Goal: Communication & Community: Answer question/provide support

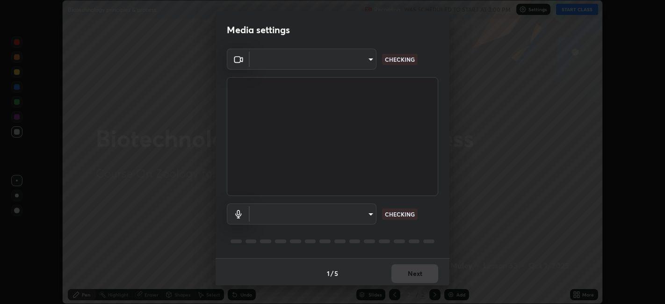
scroll to position [2, 0]
type input "e8d69c7dc0c2a56c5aabaa85415bde81fe71d5f71f3198f3fc497bb9ff74f4e0"
type input "communications"
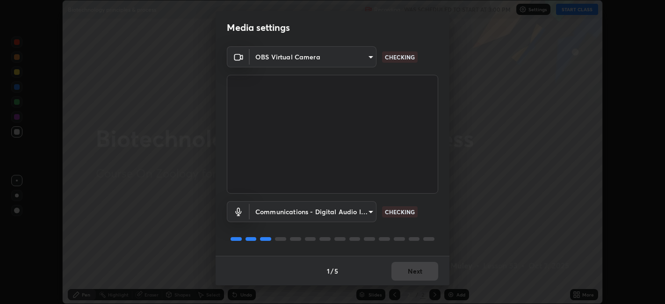
click at [402, 272] on div "1 / 5 Next" at bounding box center [333, 271] width 234 height 30
click at [400, 274] on div "1 / 5 Next" at bounding box center [333, 271] width 234 height 30
click at [399, 272] on div "1 / 5 Next" at bounding box center [333, 271] width 234 height 30
click at [401, 276] on div "1 / 5 Next" at bounding box center [333, 271] width 234 height 30
click at [404, 272] on button "Next" at bounding box center [415, 271] width 47 height 19
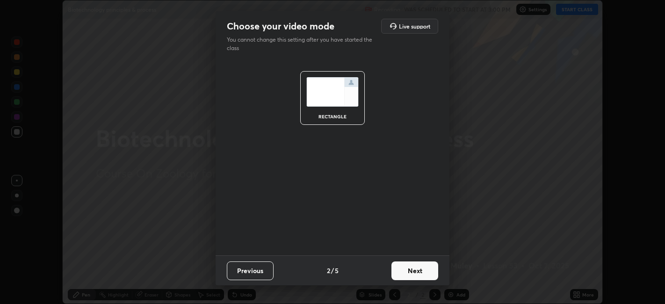
scroll to position [0, 0]
click at [404, 275] on button "Next" at bounding box center [415, 271] width 47 height 19
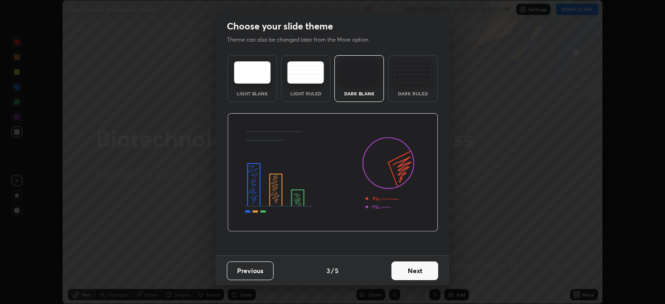
click at [404, 274] on button "Next" at bounding box center [415, 271] width 47 height 19
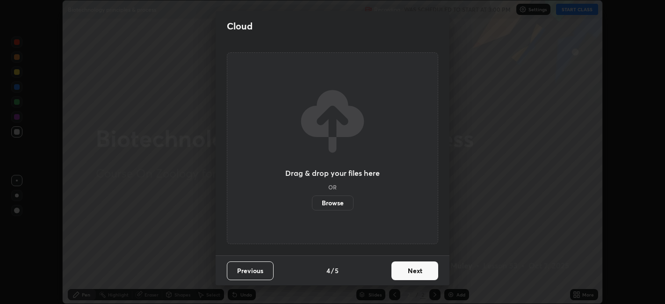
click at [405, 271] on button "Next" at bounding box center [415, 271] width 47 height 19
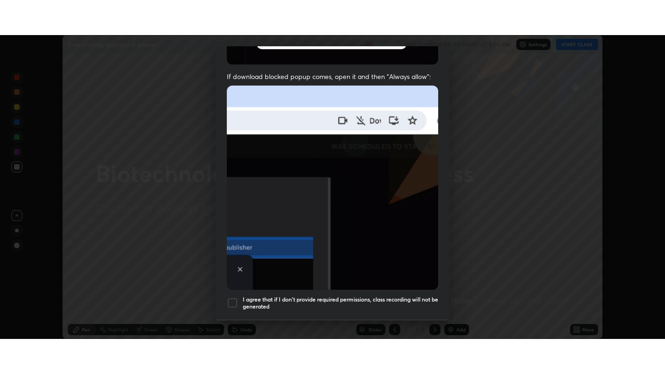
scroll to position [193, 0]
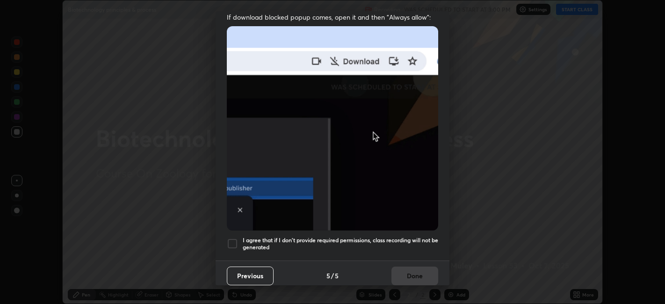
click at [233, 238] on div at bounding box center [232, 243] width 11 height 11
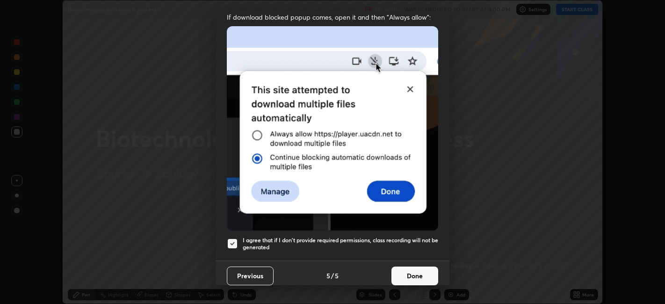
click at [410, 277] on button "Done" at bounding box center [415, 276] width 47 height 19
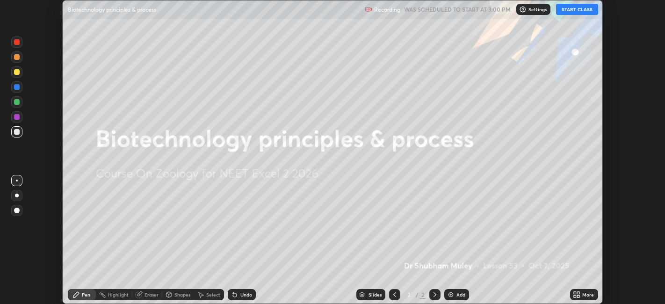
click at [569, 7] on button "START CLASS" at bounding box center [577, 9] width 42 height 11
click at [575, 294] on icon at bounding box center [575, 293] width 2 height 2
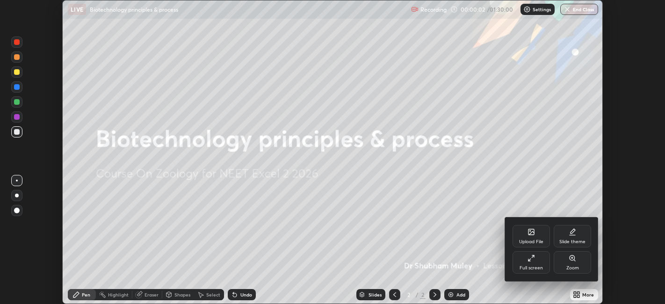
click at [524, 266] on div "Full screen" at bounding box center [531, 268] width 23 height 5
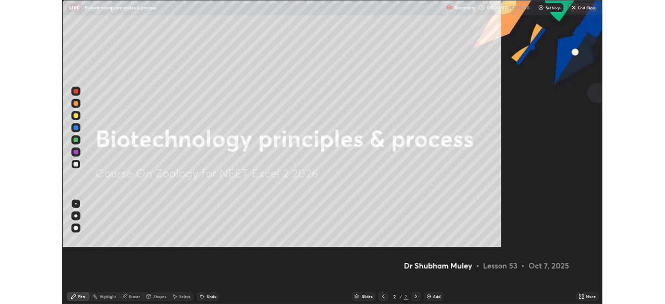
scroll to position [374, 665]
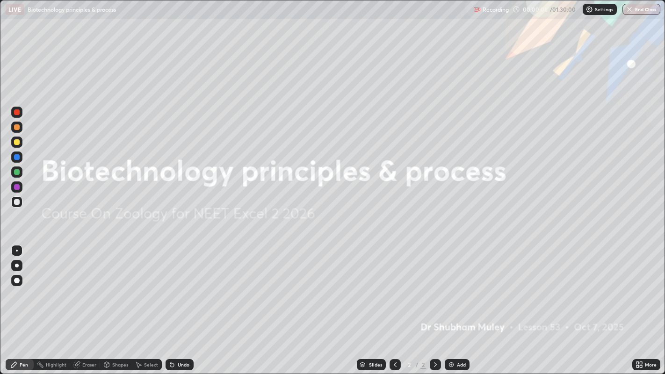
click at [646, 304] on div "More" at bounding box center [651, 365] width 12 height 5
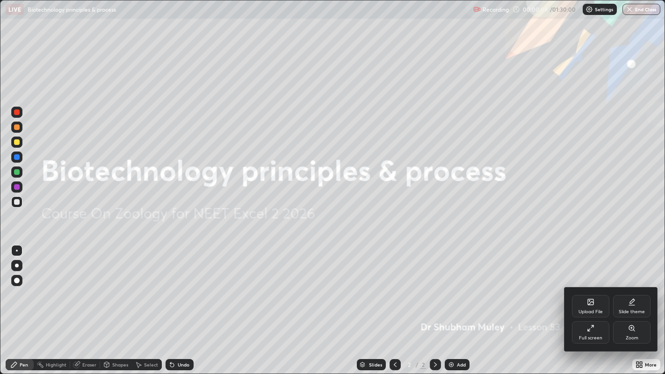
click at [581, 304] on div "Upload File" at bounding box center [590, 306] width 37 height 22
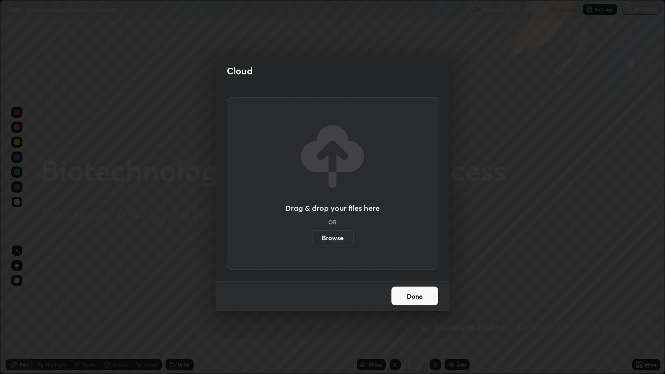
click at [323, 238] on label "Browse" at bounding box center [333, 238] width 42 height 15
click at [312, 238] on input "Browse" at bounding box center [312, 238] width 0 height 15
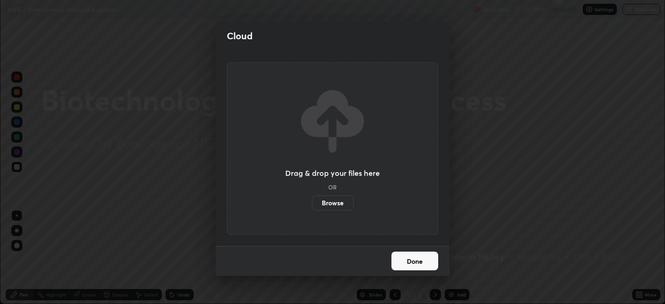
scroll to position [46496, 46134]
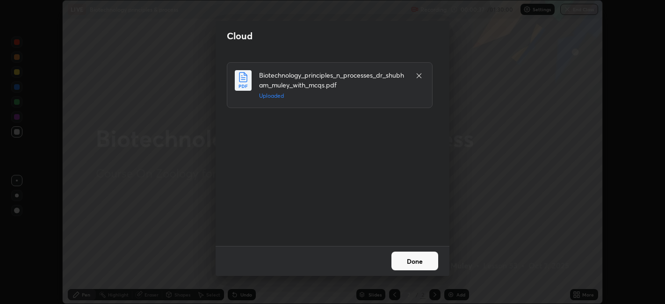
click at [426, 257] on button "Done" at bounding box center [415, 261] width 47 height 19
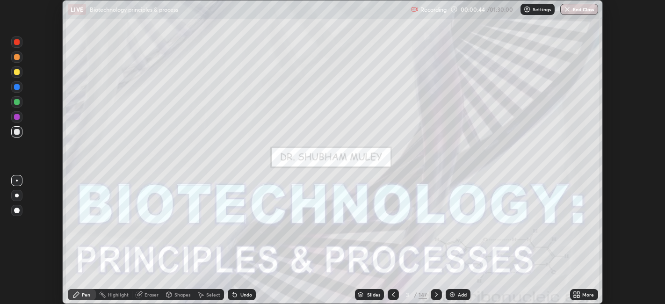
click at [583, 295] on div "More" at bounding box center [589, 294] width 12 height 5
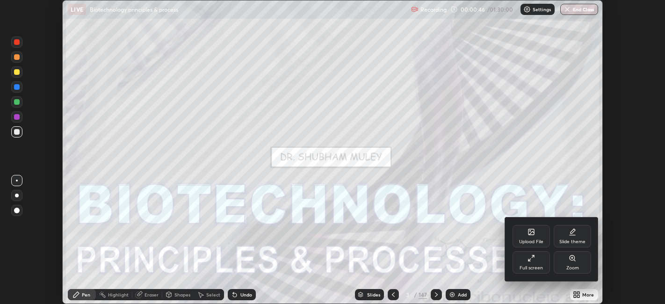
click at [475, 262] on div at bounding box center [332, 152] width 665 height 304
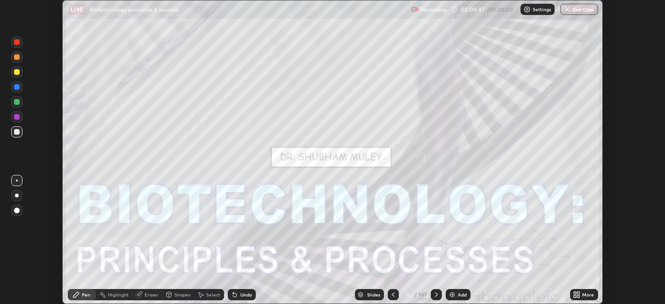
click at [369, 297] on div "Slides" at bounding box center [373, 294] width 13 height 5
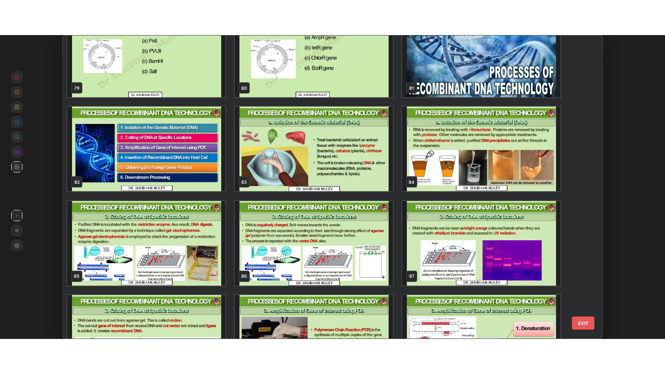
scroll to position [2478, 0]
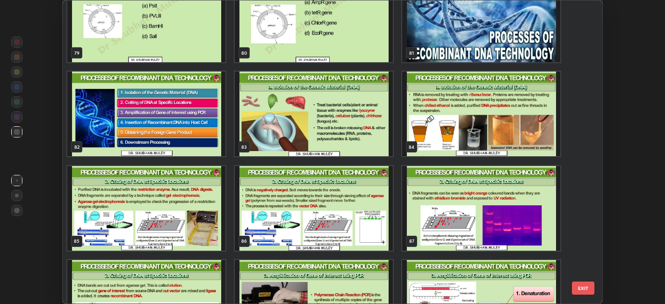
click at [351, 238] on img "grid" at bounding box center [314, 208] width 158 height 85
click at [354, 242] on img "grid" at bounding box center [314, 208] width 158 height 85
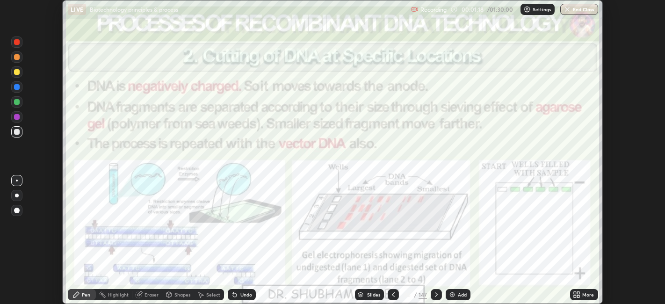
click at [576, 296] on icon at bounding box center [575, 296] width 2 height 2
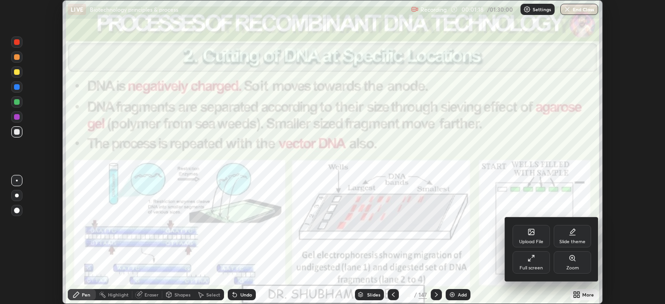
click at [526, 262] on div "Full screen" at bounding box center [531, 262] width 37 height 22
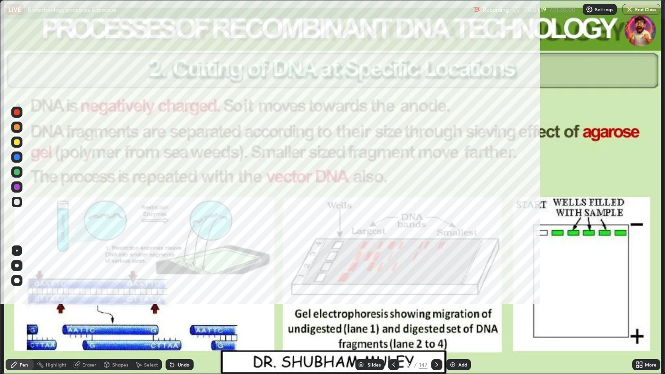
scroll to position [374, 665]
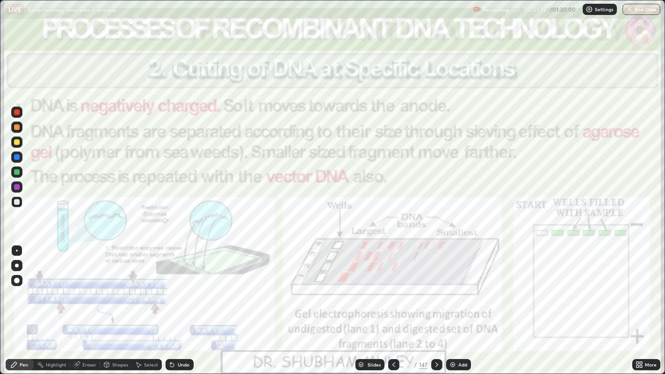
click at [459, 304] on div "Add" at bounding box center [463, 365] width 9 height 5
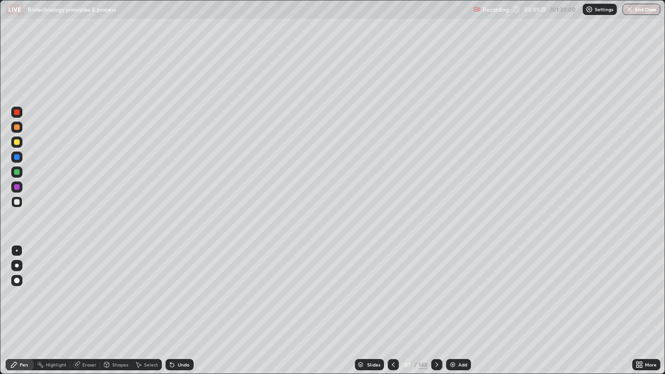
click at [116, 304] on div "Shapes" at bounding box center [120, 365] width 16 height 5
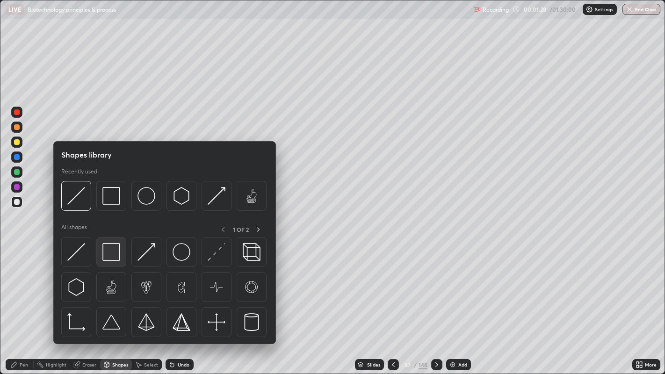
click at [111, 252] on img at bounding box center [111, 252] width 18 height 18
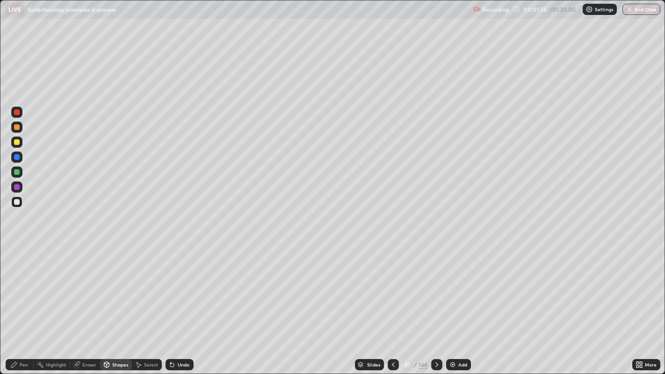
click at [22, 304] on div "Pen" at bounding box center [24, 365] width 8 height 5
click at [90, 304] on div "Eraser" at bounding box center [89, 365] width 14 height 5
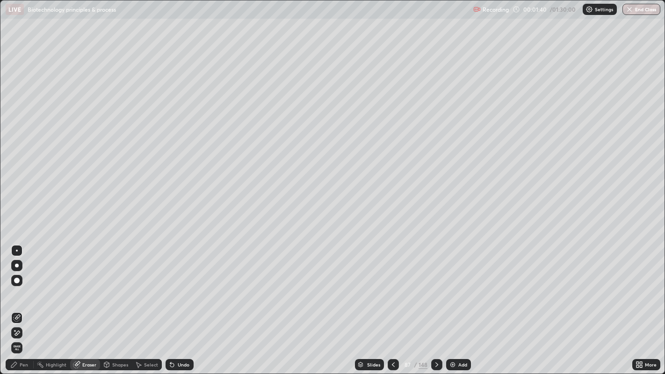
click at [16, 265] on div at bounding box center [17, 266] width 4 height 4
click at [23, 304] on div "Pen" at bounding box center [24, 365] width 8 height 5
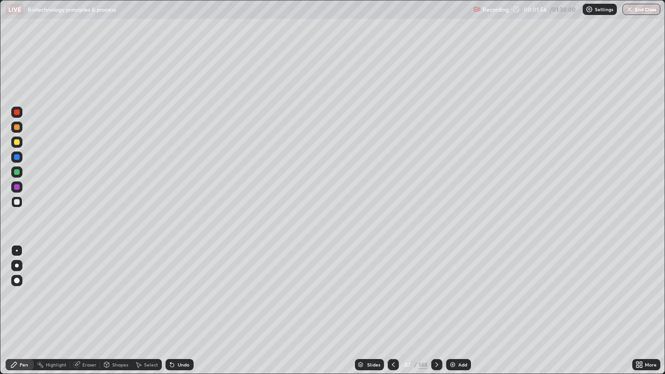
click at [180, 304] on div "Undo" at bounding box center [184, 365] width 12 height 5
click at [26, 304] on div "Pen" at bounding box center [20, 364] width 28 height 11
click at [18, 279] on div at bounding box center [17, 281] width 6 height 6
click at [16, 186] on div at bounding box center [17, 187] width 6 height 6
click at [15, 202] on div at bounding box center [17, 202] width 6 height 6
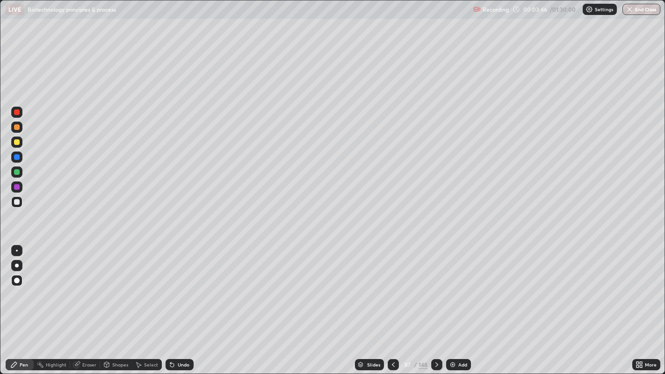
click at [15, 202] on div at bounding box center [17, 202] width 6 height 6
click at [18, 111] on div at bounding box center [17, 113] width 6 height 6
click at [18, 171] on div at bounding box center [17, 172] width 6 height 6
click at [436, 304] on icon at bounding box center [436, 364] width 7 height 7
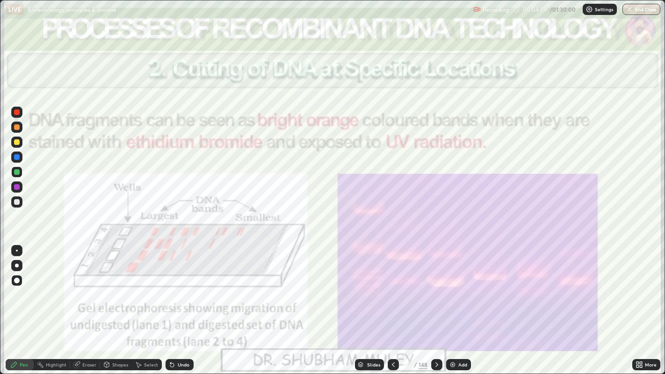
click at [437, 304] on div at bounding box center [436, 364] width 11 height 11
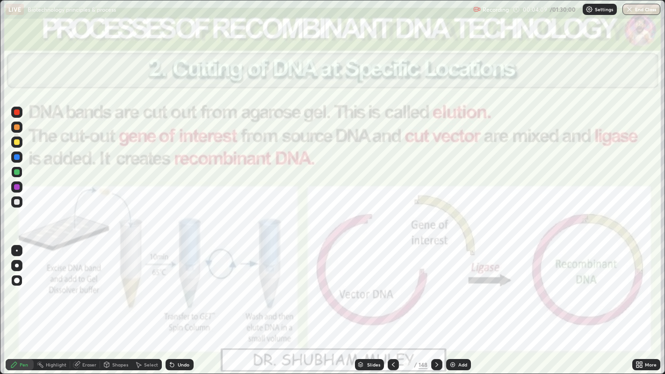
click at [436, 304] on icon at bounding box center [436, 364] width 7 height 7
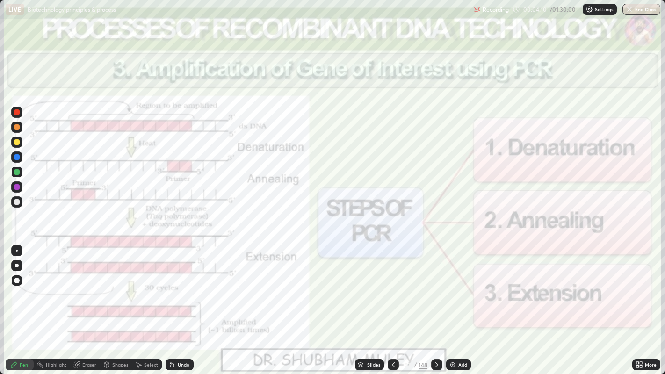
click at [436, 304] on icon at bounding box center [436, 364] width 7 height 7
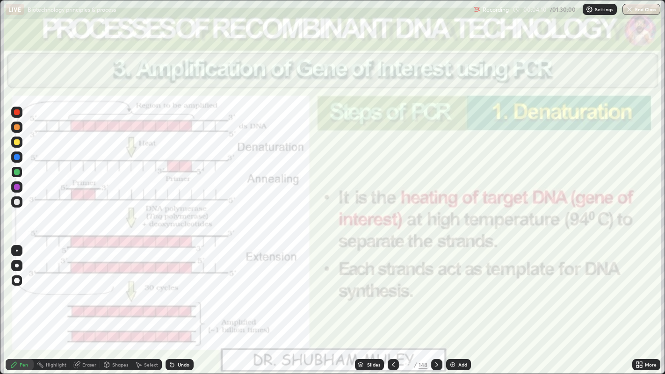
click at [436, 304] on icon at bounding box center [437, 365] width 3 height 5
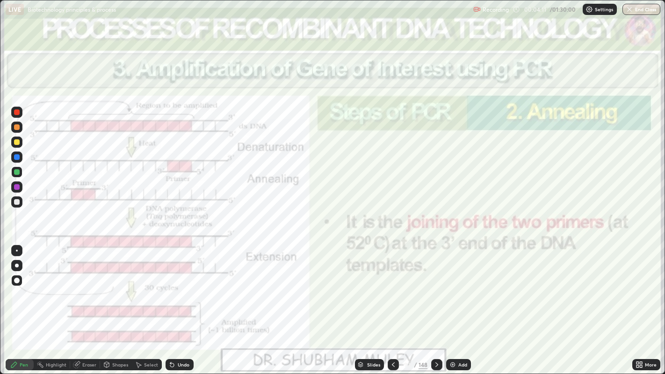
click at [436, 304] on icon at bounding box center [436, 364] width 7 height 7
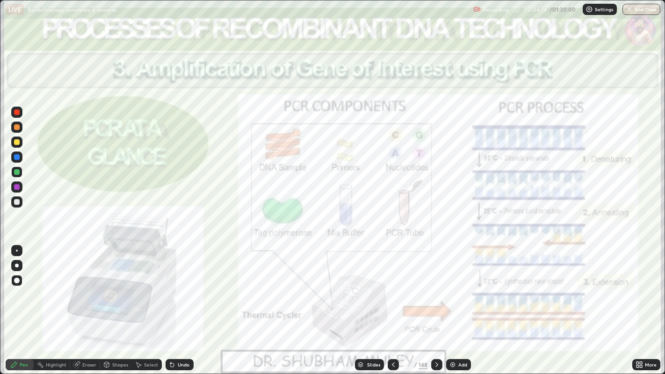
click at [393, 304] on icon at bounding box center [393, 364] width 7 height 7
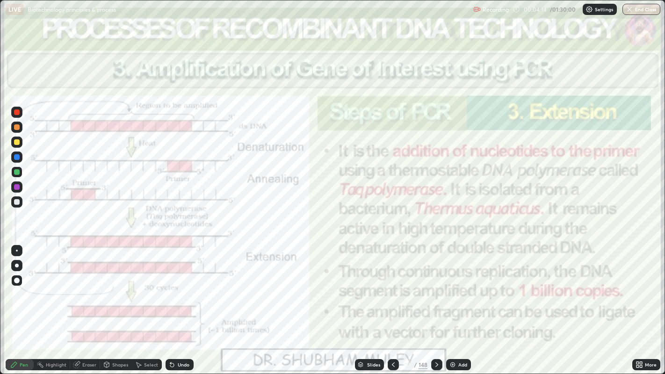
click at [392, 304] on icon at bounding box center [393, 364] width 7 height 7
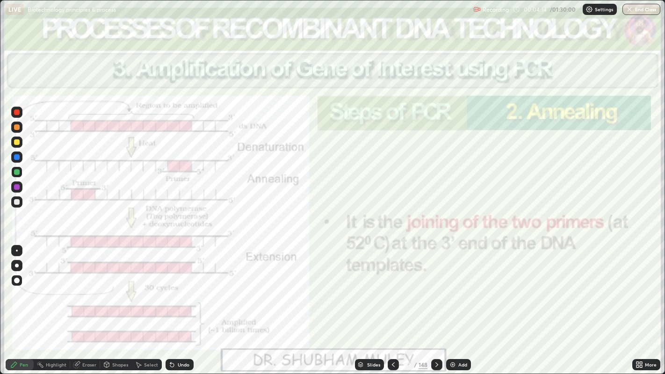
click at [393, 304] on icon at bounding box center [393, 364] width 7 height 7
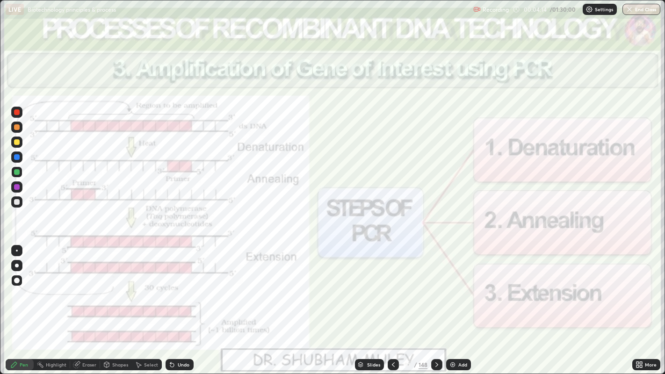
click at [393, 304] on icon at bounding box center [393, 364] width 7 height 7
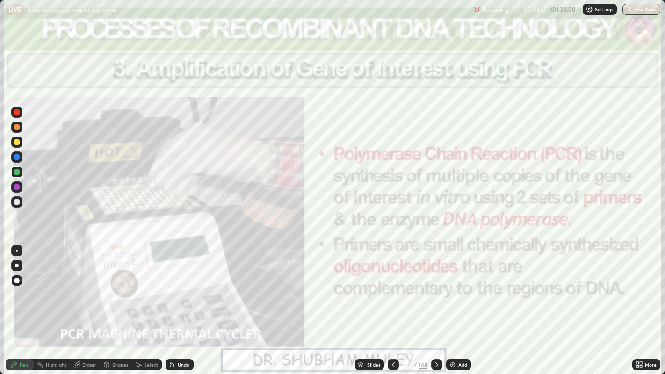
click at [388, 304] on div at bounding box center [393, 364] width 11 height 11
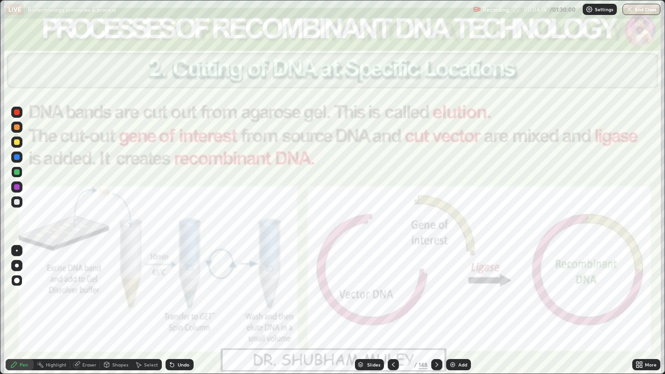
click at [434, 304] on icon at bounding box center [436, 364] width 7 height 7
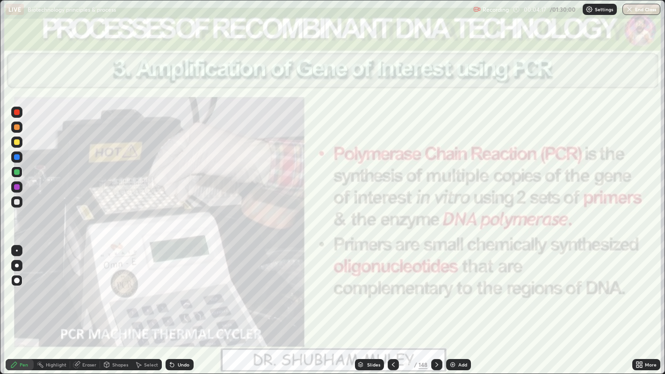
click at [454, 304] on img at bounding box center [452, 364] width 7 height 7
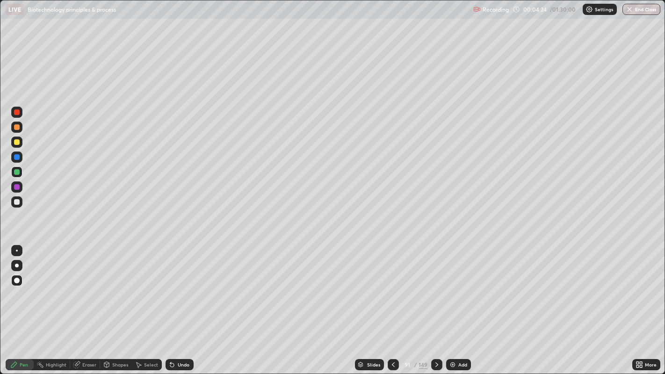
click at [54, 304] on div "Highlight" at bounding box center [56, 365] width 21 height 5
click at [117, 304] on div "Shapes" at bounding box center [120, 365] width 16 height 5
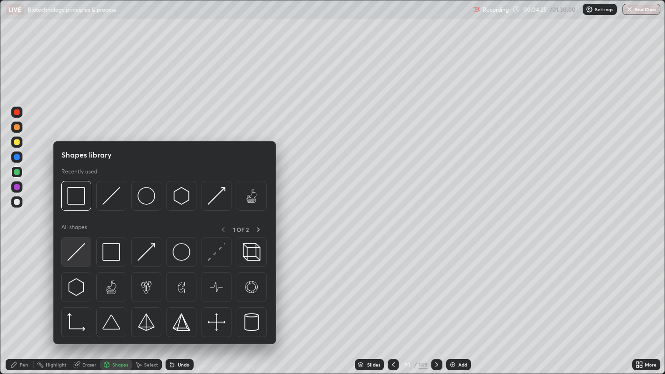
click at [76, 254] on img at bounding box center [76, 252] width 18 height 18
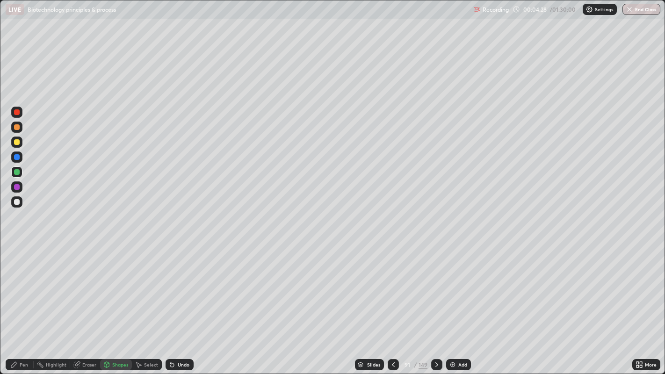
click at [180, 304] on div "Undo" at bounding box center [180, 364] width 28 height 11
click at [19, 201] on div at bounding box center [16, 202] width 11 height 11
click at [23, 304] on div "Pen" at bounding box center [24, 365] width 8 height 5
click at [182, 304] on div "Undo" at bounding box center [184, 365] width 12 height 5
click at [177, 304] on div "Undo" at bounding box center [180, 364] width 28 height 11
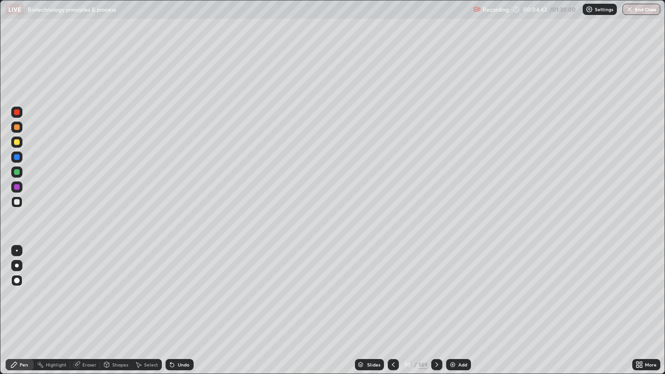
click at [180, 304] on div "Undo" at bounding box center [184, 365] width 12 height 5
click at [183, 304] on div "Undo" at bounding box center [184, 365] width 12 height 5
click at [16, 250] on div at bounding box center [17, 251] width 2 height 2
click at [121, 304] on div "Shapes" at bounding box center [120, 365] width 16 height 5
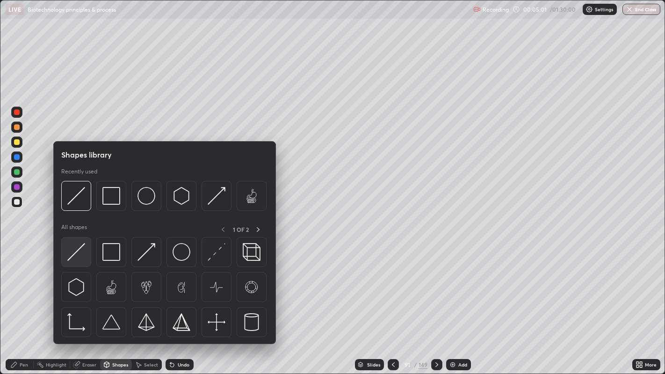
click at [80, 258] on img at bounding box center [76, 252] width 18 height 18
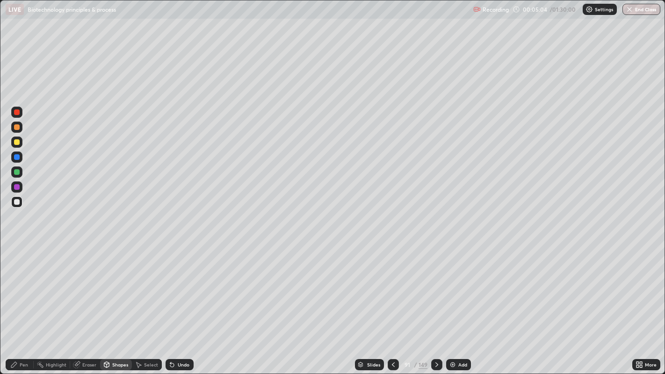
click at [173, 304] on icon at bounding box center [172, 366] width 4 height 4
click at [24, 304] on div "Pen" at bounding box center [24, 365] width 8 height 5
click at [17, 281] on div at bounding box center [17, 281] width 6 height 6
click at [110, 304] on div "Shapes" at bounding box center [116, 364] width 32 height 11
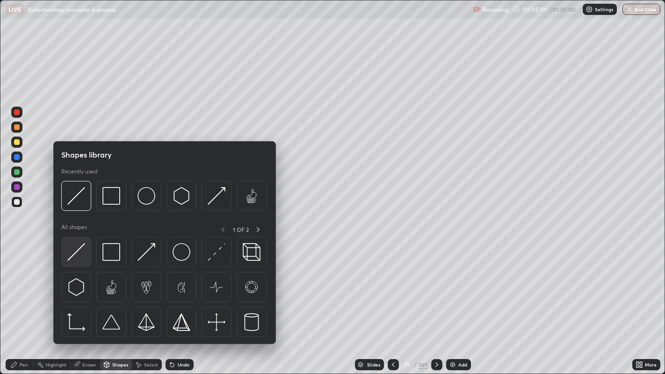
click at [76, 253] on img at bounding box center [76, 252] width 18 height 18
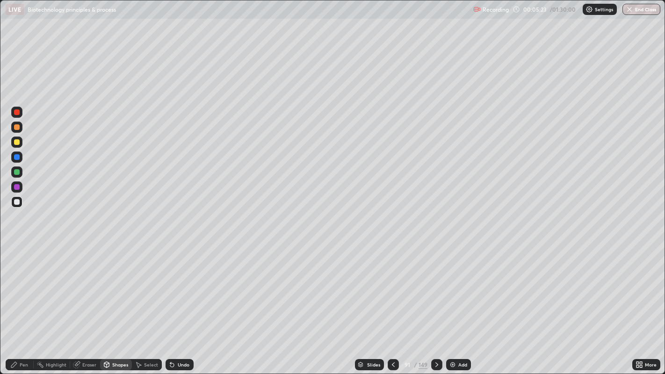
click at [17, 141] on div at bounding box center [17, 142] width 6 height 6
click at [23, 304] on div "Pen" at bounding box center [24, 365] width 8 height 5
click at [16, 250] on div at bounding box center [17, 251] width 2 height 2
click at [116, 304] on div "Shapes" at bounding box center [116, 364] width 32 height 11
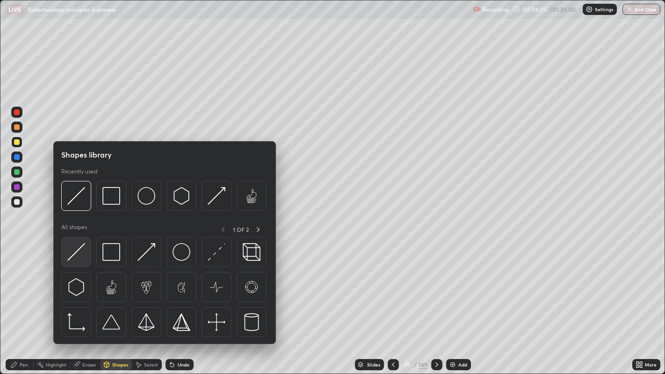
click at [80, 253] on img at bounding box center [76, 252] width 18 height 18
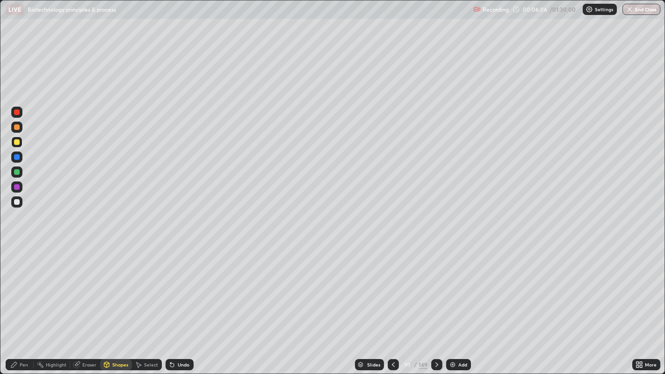
click at [19, 129] on div at bounding box center [16, 127] width 11 height 11
click at [21, 304] on div "Pen" at bounding box center [24, 365] width 8 height 5
click at [17, 125] on div at bounding box center [17, 127] width 6 height 6
click at [16, 202] on div at bounding box center [17, 202] width 6 height 6
click at [17, 279] on div at bounding box center [17, 281] width 6 height 6
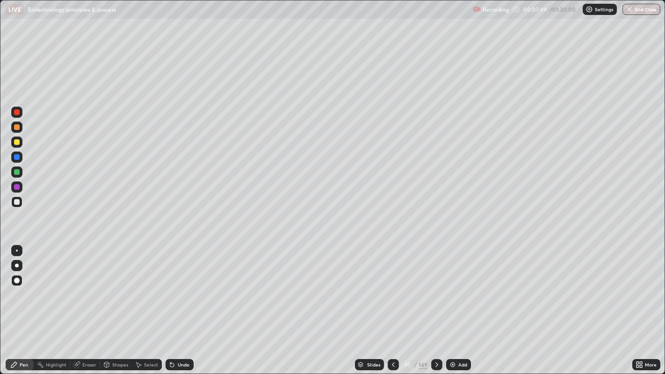
click at [16, 140] on div at bounding box center [17, 142] width 6 height 6
click at [16, 265] on div at bounding box center [17, 266] width 4 height 4
click at [15, 126] on div at bounding box center [17, 127] width 6 height 6
click at [19, 203] on div at bounding box center [17, 202] width 6 height 6
click at [18, 143] on div at bounding box center [17, 142] width 6 height 6
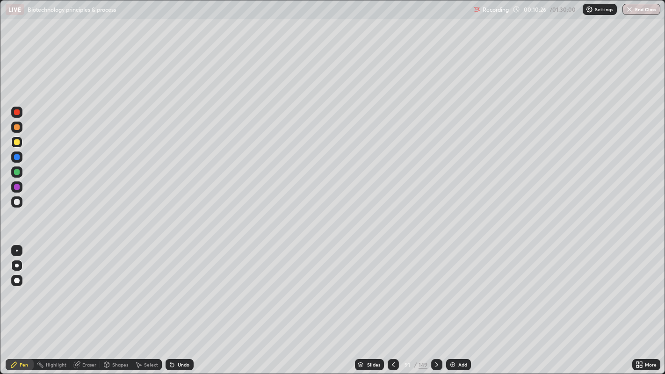
click at [391, 304] on div at bounding box center [393, 364] width 11 height 11
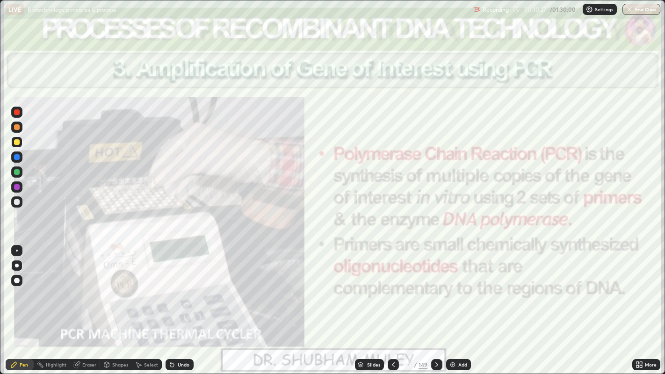
click at [393, 304] on icon at bounding box center [393, 364] width 7 height 7
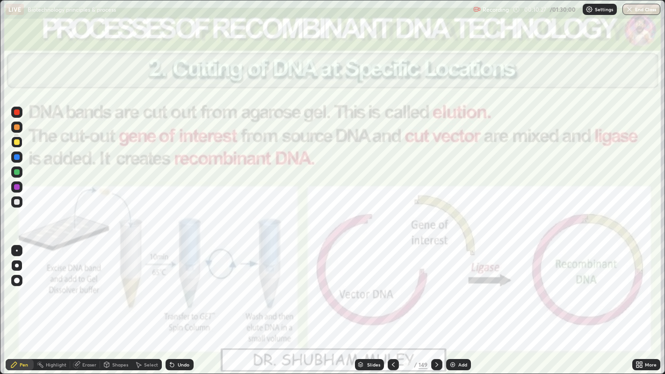
click at [383, 304] on div "Slides" at bounding box center [369, 364] width 29 height 11
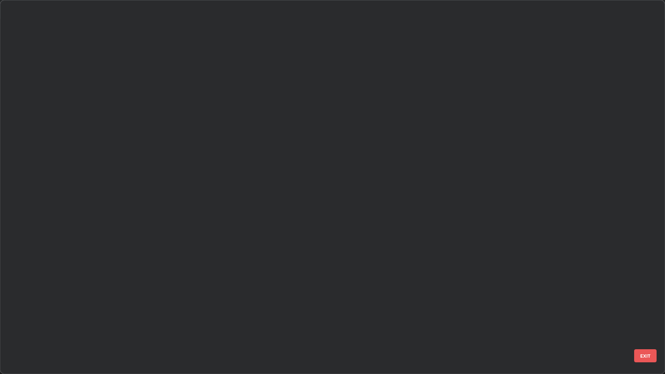
scroll to position [371, 660]
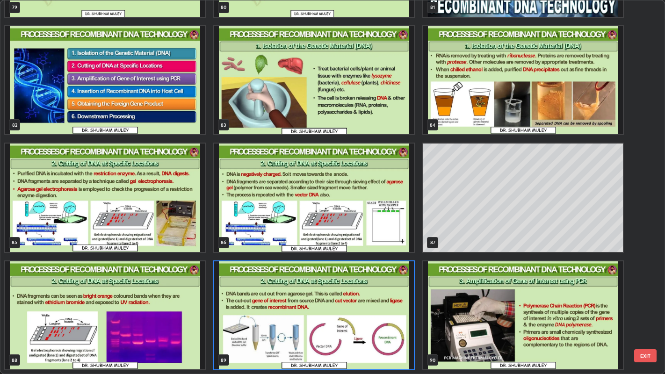
click at [391, 304] on img "grid" at bounding box center [314, 316] width 200 height 108
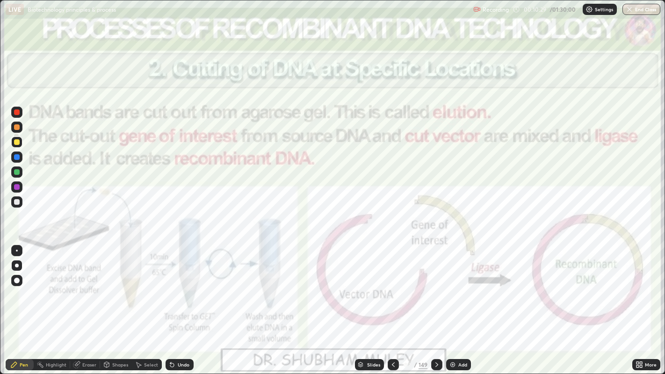
click at [394, 304] on icon at bounding box center [393, 364] width 7 height 7
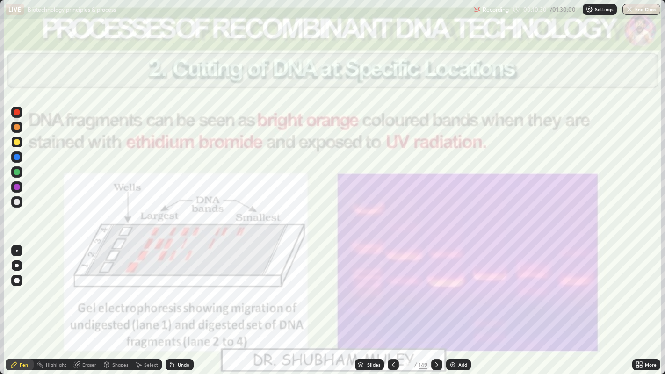
click at [393, 304] on icon at bounding box center [393, 364] width 7 height 7
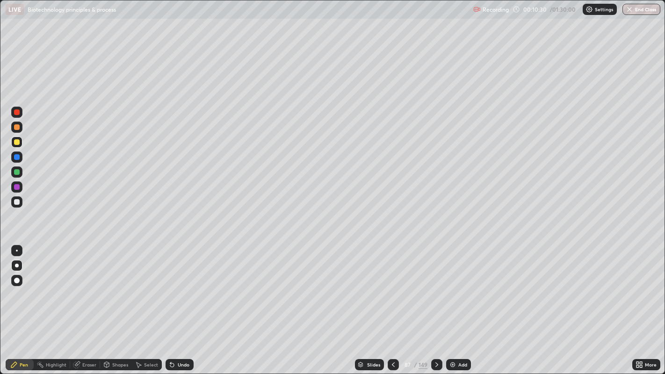
click at [392, 304] on icon at bounding box center [393, 364] width 7 height 7
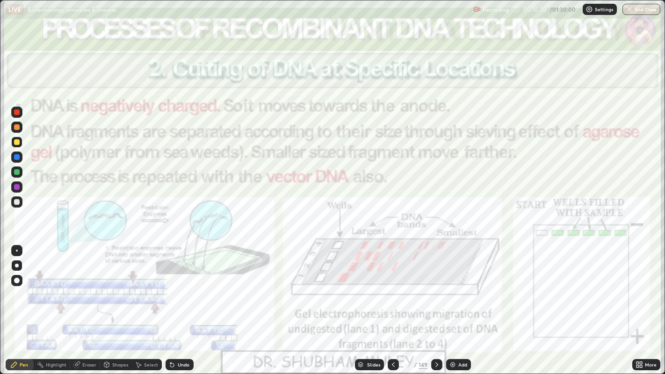
click at [394, 304] on icon at bounding box center [393, 364] width 7 height 7
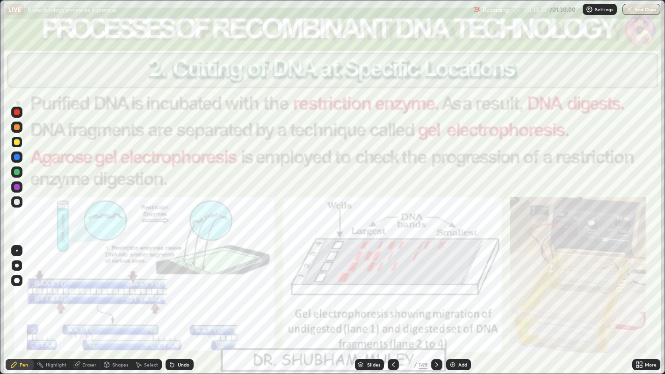
click at [393, 304] on icon at bounding box center [393, 365] width 3 height 5
click at [392, 304] on icon at bounding box center [393, 365] width 3 height 5
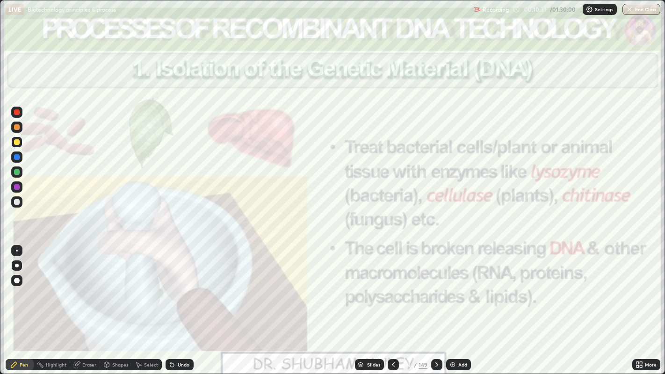
click at [393, 304] on icon at bounding box center [393, 364] width 7 height 7
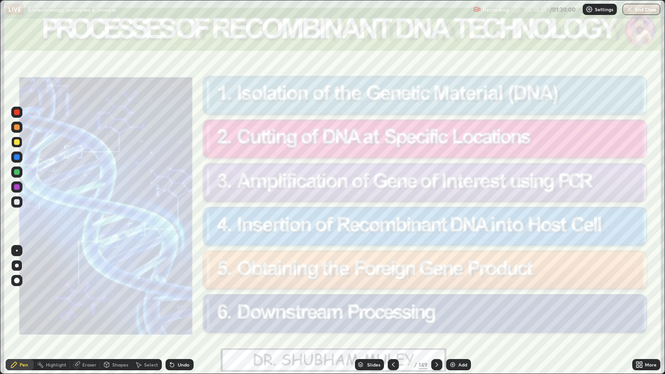
click at [392, 304] on icon at bounding box center [393, 365] width 3 height 5
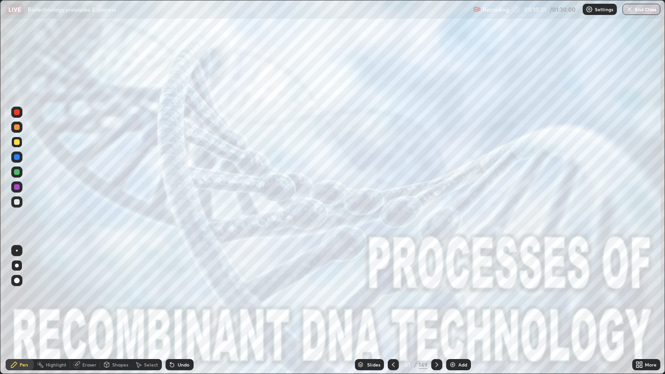
click at [392, 304] on icon at bounding box center [393, 364] width 7 height 7
click at [393, 304] on icon at bounding box center [393, 364] width 7 height 7
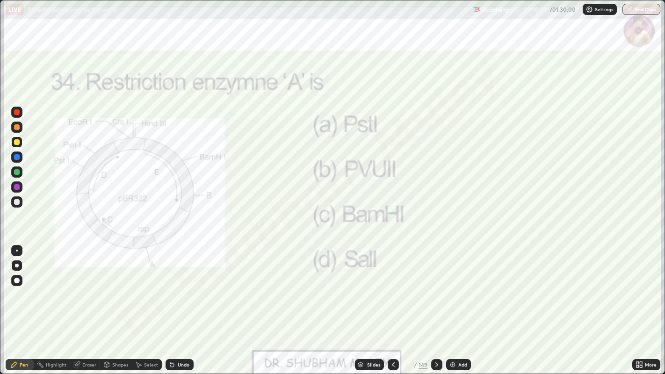
click at [392, 304] on icon at bounding box center [393, 364] width 7 height 7
click at [393, 304] on icon at bounding box center [393, 364] width 7 height 7
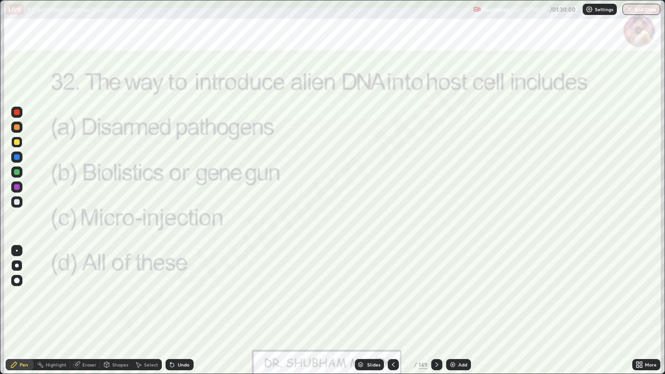
click at [393, 304] on icon at bounding box center [393, 364] width 7 height 7
click at [392, 304] on icon at bounding box center [393, 364] width 7 height 7
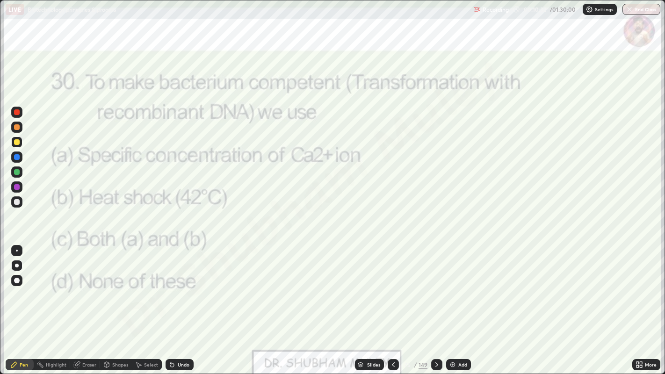
click at [393, 304] on icon at bounding box center [393, 364] width 7 height 7
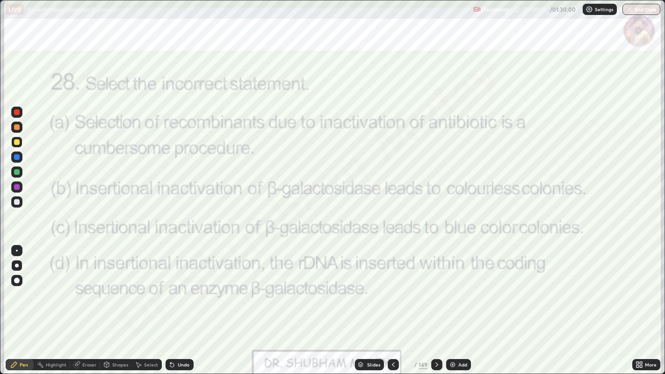
click at [394, 304] on icon at bounding box center [393, 364] width 7 height 7
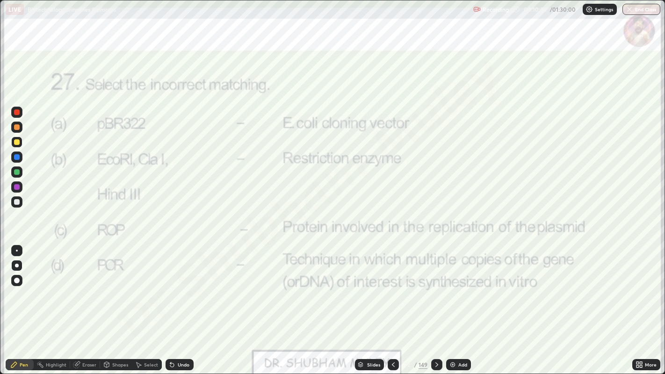
click at [376, 304] on div "Slides" at bounding box center [373, 365] width 13 height 5
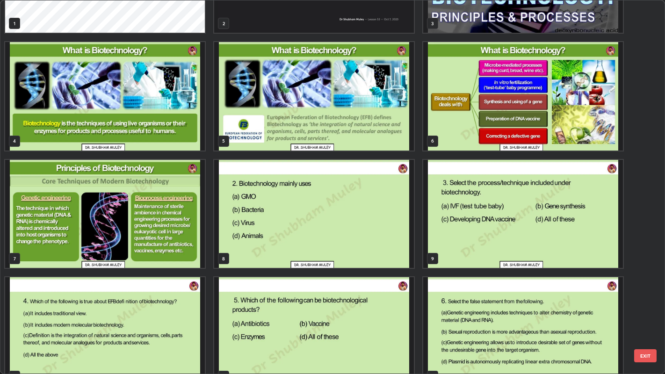
scroll to position [0, 0]
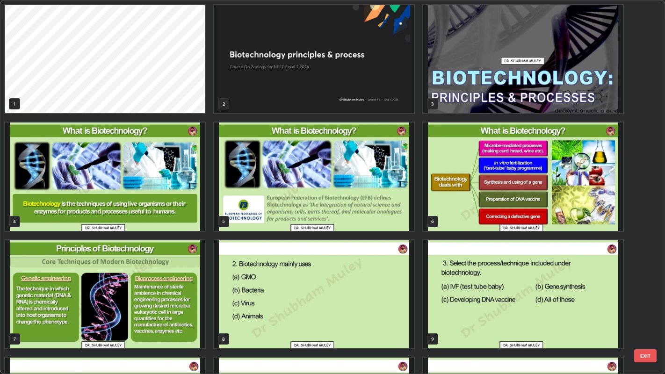
click at [173, 217] on img "grid" at bounding box center [105, 177] width 200 height 108
click at [175, 215] on img "grid" at bounding box center [105, 177] width 200 height 108
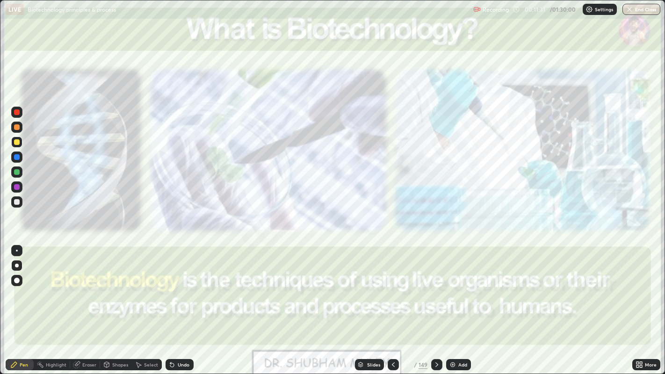
click at [451, 304] on div "Add" at bounding box center [458, 364] width 25 height 11
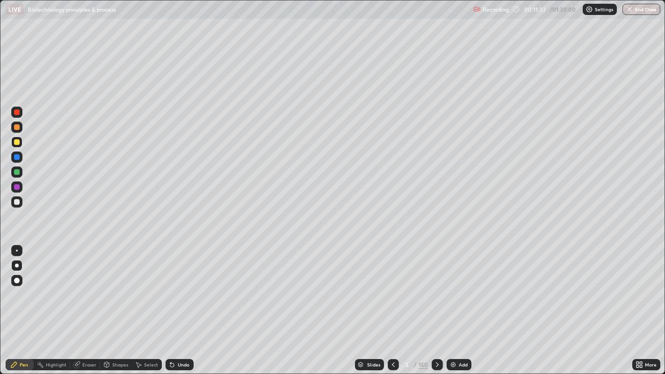
click at [17, 281] on div at bounding box center [17, 281] width 6 height 6
click at [16, 202] on div at bounding box center [17, 202] width 6 height 6
click at [16, 170] on div at bounding box center [17, 172] width 6 height 6
click at [15, 156] on div at bounding box center [17, 157] width 6 height 6
click at [15, 173] on div at bounding box center [17, 172] width 6 height 6
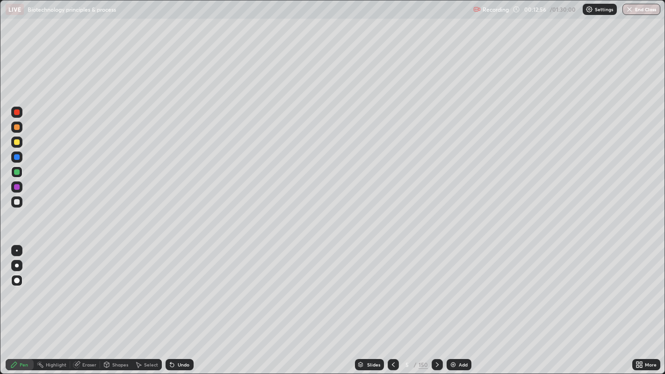
click at [16, 143] on div at bounding box center [17, 142] width 6 height 6
click at [16, 172] on div at bounding box center [17, 172] width 6 height 6
click at [16, 157] on div at bounding box center [17, 157] width 6 height 6
click at [16, 127] on div at bounding box center [17, 127] width 6 height 6
click at [85, 304] on div "Eraser" at bounding box center [89, 365] width 14 height 5
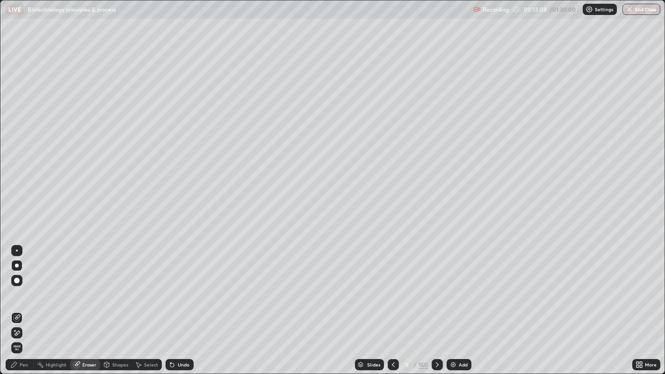
click at [56, 304] on div "Highlight" at bounding box center [56, 365] width 21 height 5
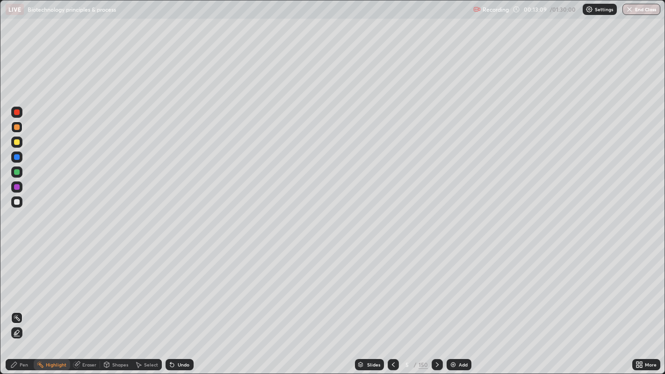
click at [18, 304] on icon at bounding box center [16, 332] width 7 height 7
click at [16, 304] on div "Pen" at bounding box center [20, 364] width 28 height 11
click at [15, 199] on div at bounding box center [17, 202] width 6 height 6
click at [17, 185] on div at bounding box center [17, 187] width 6 height 6
click at [16, 142] on div at bounding box center [17, 142] width 6 height 6
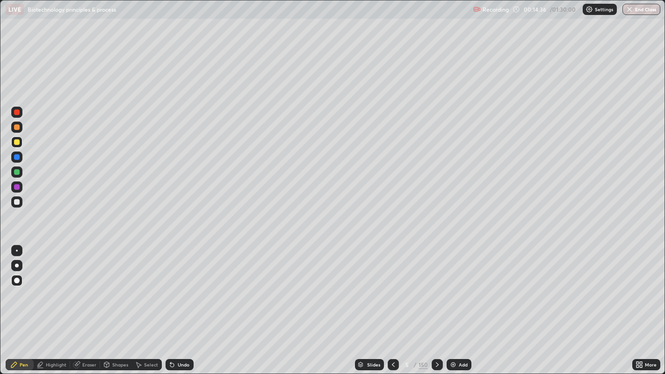
click at [15, 128] on div at bounding box center [17, 127] width 6 height 6
click at [18, 187] on div at bounding box center [17, 187] width 6 height 6
click at [16, 186] on div at bounding box center [17, 187] width 6 height 6
click at [17, 160] on div at bounding box center [17, 157] width 6 height 6
click at [16, 205] on div at bounding box center [17, 202] width 6 height 6
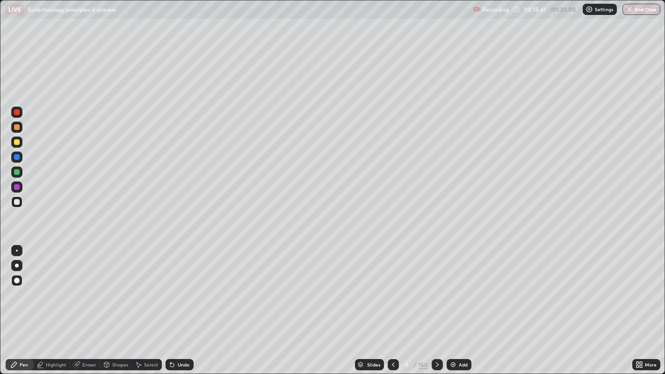
click at [435, 304] on icon at bounding box center [437, 364] width 7 height 7
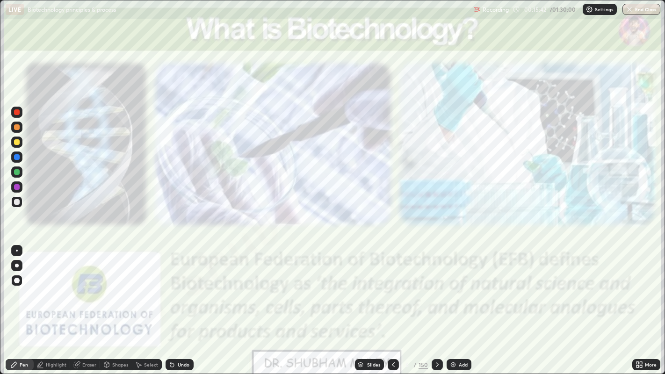
click at [436, 304] on icon at bounding box center [437, 364] width 7 height 7
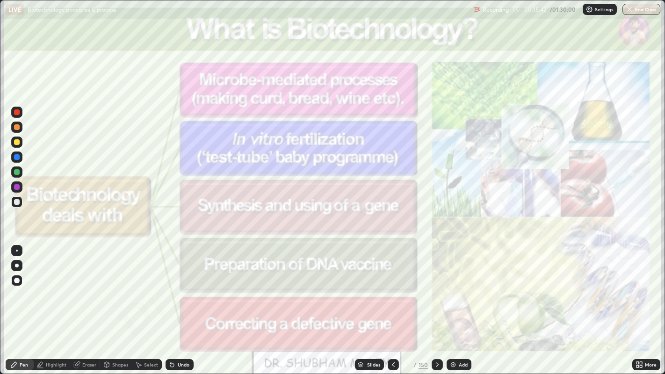
click at [372, 304] on div "Slides" at bounding box center [369, 364] width 29 height 11
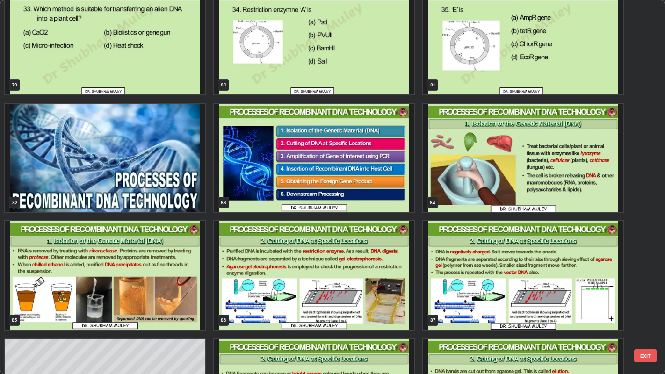
scroll to position [3068, 0]
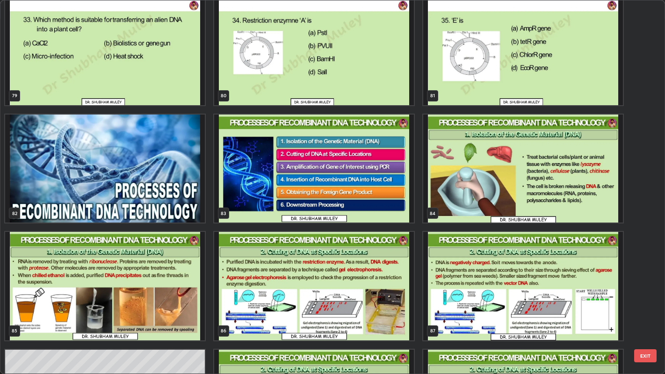
click at [315, 206] on img "grid" at bounding box center [314, 169] width 200 height 108
click at [319, 205] on img "grid" at bounding box center [314, 169] width 200 height 108
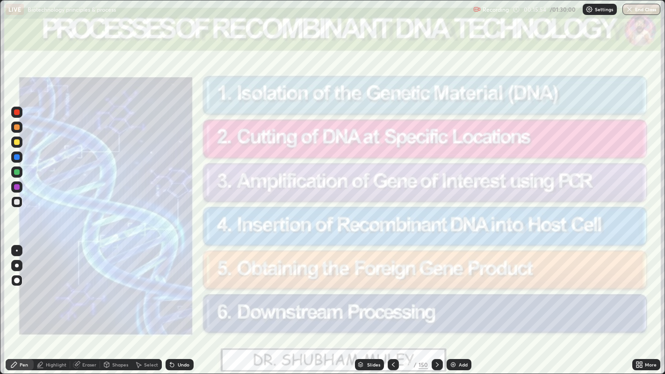
click at [320, 204] on img "grid" at bounding box center [314, 169] width 200 height 108
click at [436, 304] on icon at bounding box center [437, 364] width 7 height 7
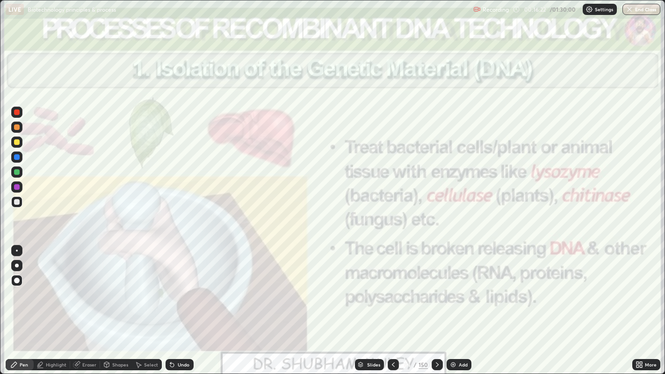
click at [437, 304] on icon at bounding box center [437, 364] width 7 height 7
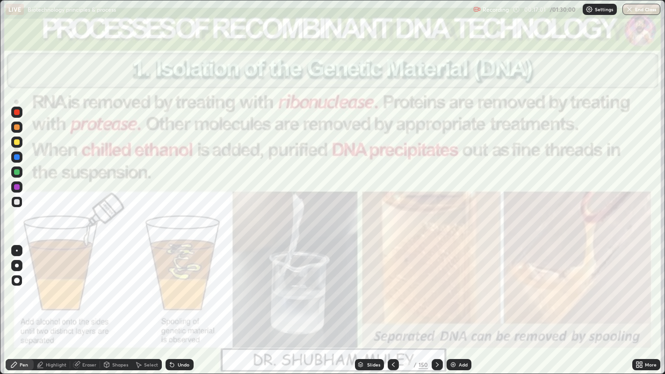
click at [455, 304] on img at bounding box center [453, 364] width 7 height 7
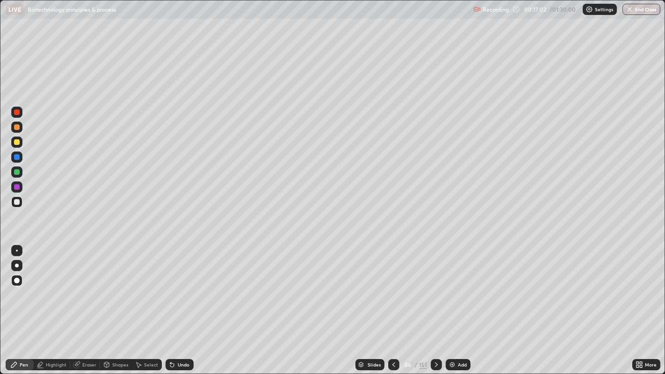
click at [16, 202] on div at bounding box center [17, 202] width 6 height 6
click at [16, 187] on div at bounding box center [17, 187] width 6 height 6
click at [16, 156] on div at bounding box center [17, 157] width 6 height 6
click at [393, 304] on icon at bounding box center [393, 364] width 7 height 7
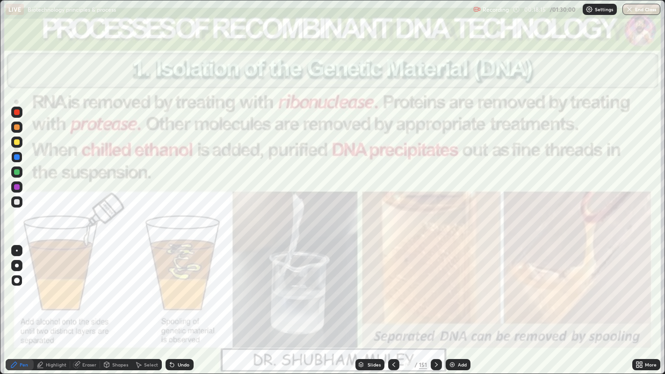
click at [436, 304] on icon at bounding box center [436, 364] width 7 height 7
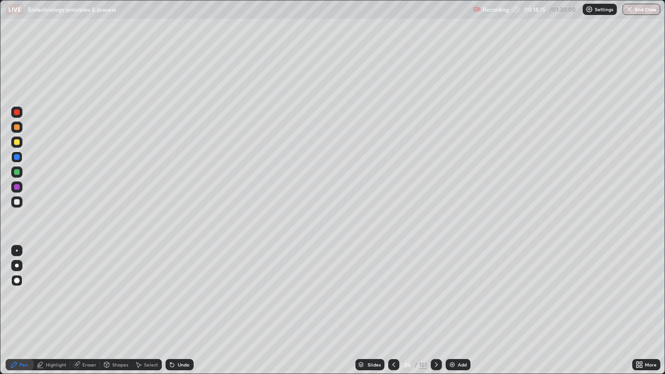
click at [436, 304] on icon at bounding box center [436, 364] width 7 height 7
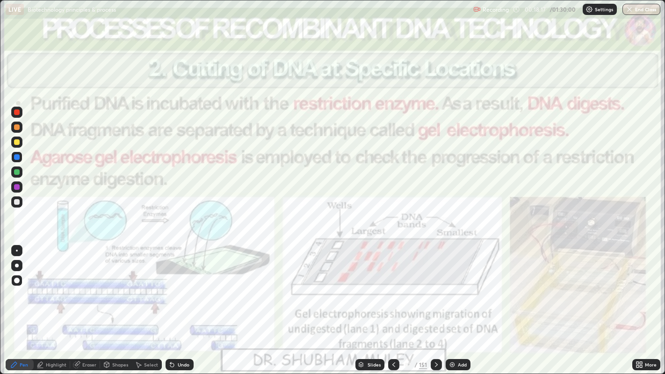
click at [433, 304] on icon at bounding box center [436, 364] width 7 height 7
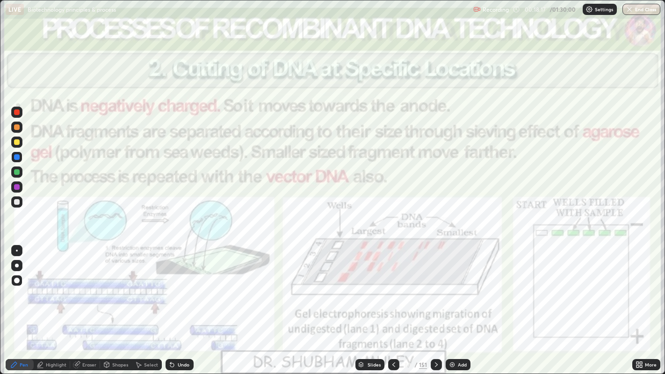
click at [432, 304] on div at bounding box center [436, 365] width 11 height 19
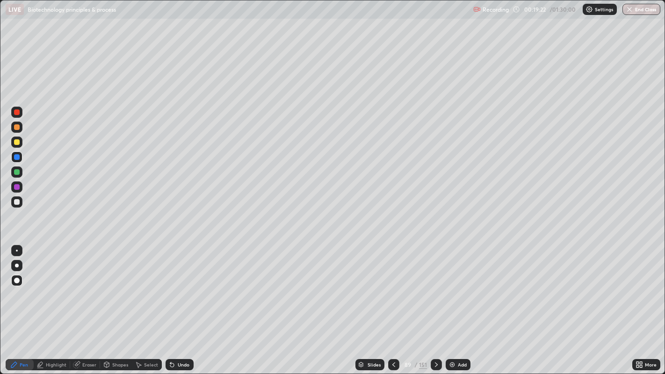
click at [394, 304] on icon at bounding box center [393, 364] width 7 height 7
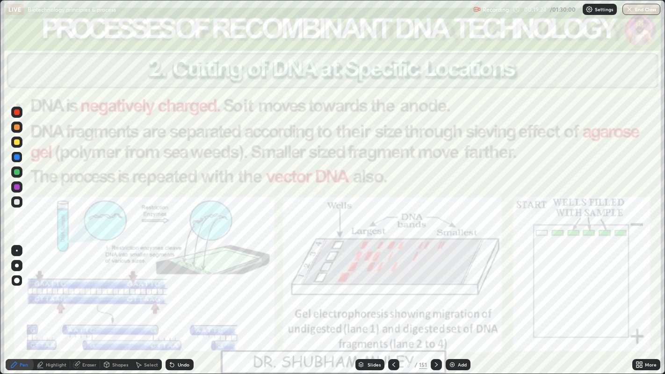
click at [436, 304] on icon at bounding box center [436, 364] width 7 height 7
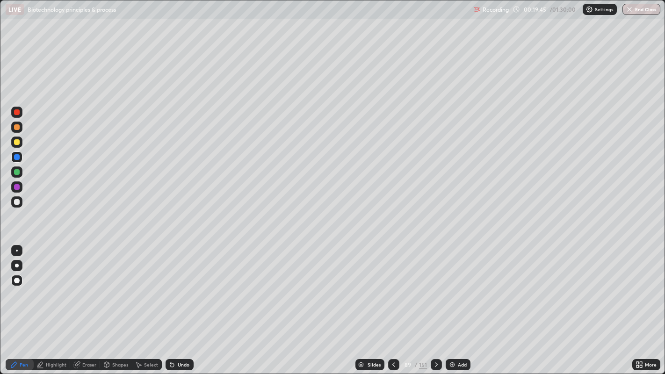
click at [15, 205] on div at bounding box center [17, 202] width 6 height 6
click at [15, 188] on div at bounding box center [17, 187] width 6 height 6
click at [14, 127] on div at bounding box center [17, 127] width 6 height 6
click at [115, 304] on div "Shapes" at bounding box center [120, 365] width 16 height 5
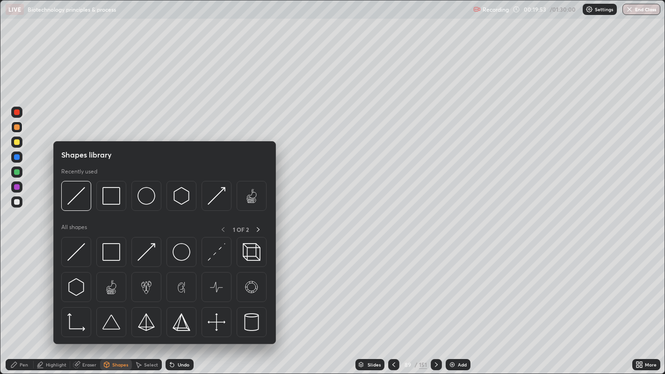
click at [57, 304] on div "Highlight" at bounding box center [56, 365] width 21 height 5
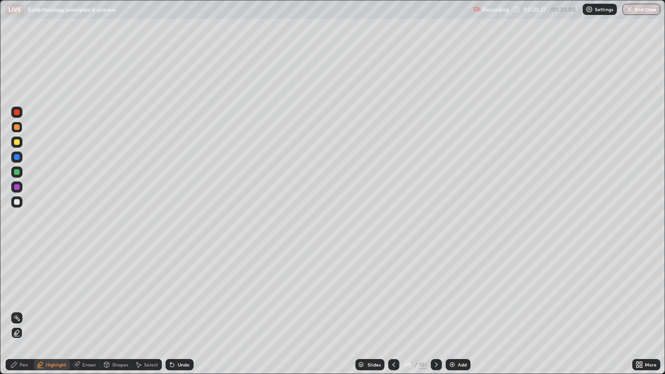
click at [185, 304] on div "Undo" at bounding box center [184, 365] width 12 height 5
click at [184, 304] on div "Undo" at bounding box center [180, 364] width 28 height 11
click at [16, 202] on div at bounding box center [17, 202] width 6 height 6
click at [18, 112] on div at bounding box center [17, 113] width 6 height 6
click at [17, 304] on icon at bounding box center [16, 332] width 7 height 7
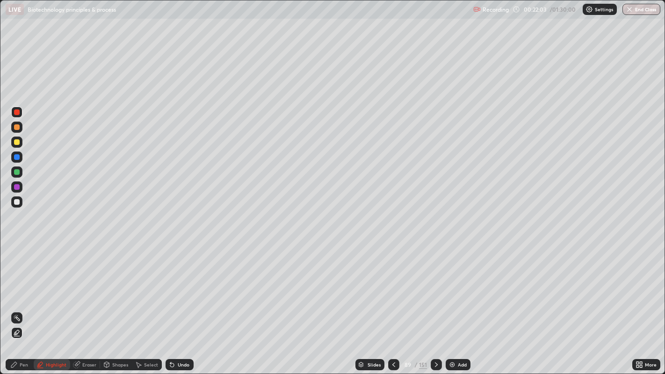
click at [178, 304] on div "Undo" at bounding box center [184, 365] width 12 height 5
click at [15, 175] on div at bounding box center [16, 172] width 11 height 11
click at [15, 202] on div at bounding box center [17, 202] width 6 height 6
click at [15, 187] on div at bounding box center [17, 187] width 6 height 6
click at [178, 304] on div "Undo" at bounding box center [184, 365] width 12 height 5
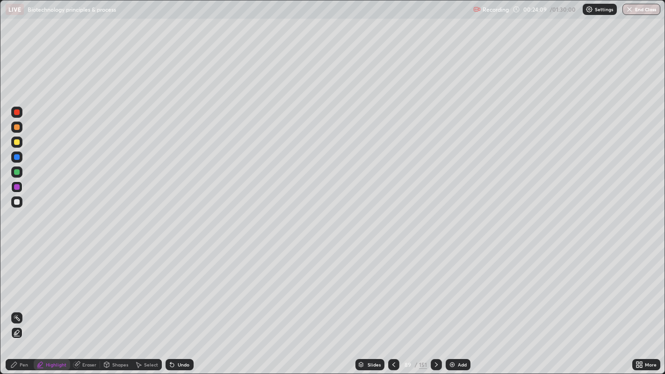
click at [16, 202] on div at bounding box center [17, 202] width 6 height 6
click at [21, 304] on div "Pen" at bounding box center [24, 365] width 8 height 5
click at [179, 304] on div "Undo" at bounding box center [184, 365] width 12 height 5
click at [15, 124] on div at bounding box center [17, 127] width 6 height 6
click at [108, 304] on icon at bounding box center [106, 365] width 5 height 6
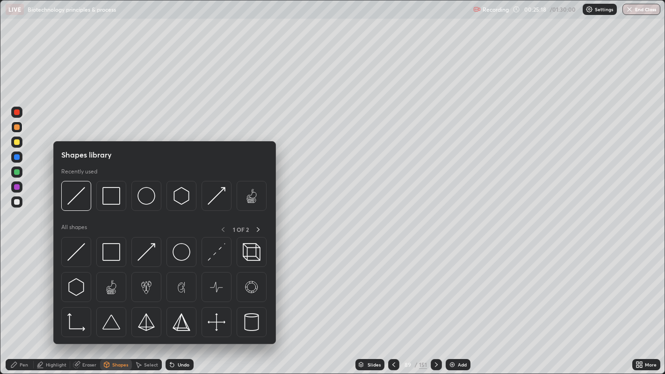
click at [54, 304] on div "Highlight" at bounding box center [56, 365] width 21 height 5
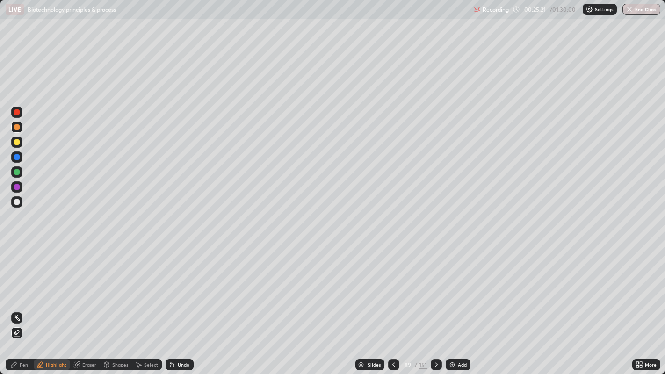
click at [17, 127] on div at bounding box center [17, 127] width 6 height 6
click at [18, 192] on div at bounding box center [16, 187] width 11 height 11
click at [395, 304] on icon at bounding box center [393, 364] width 7 height 7
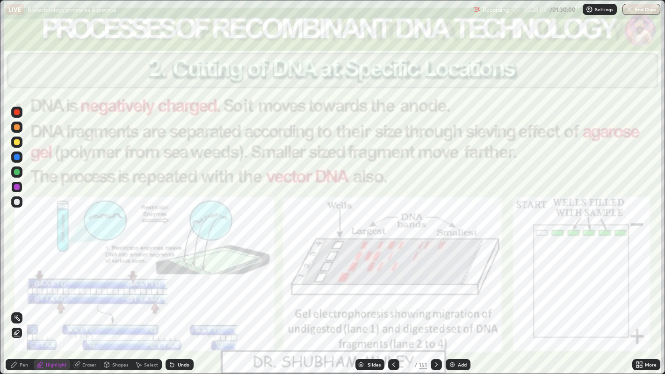
click at [432, 304] on div at bounding box center [436, 364] width 11 height 11
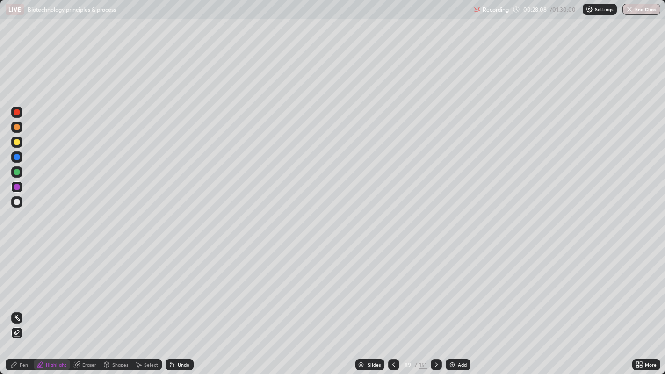
click at [437, 304] on icon at bounding box center [436, 364] width 7 height 7
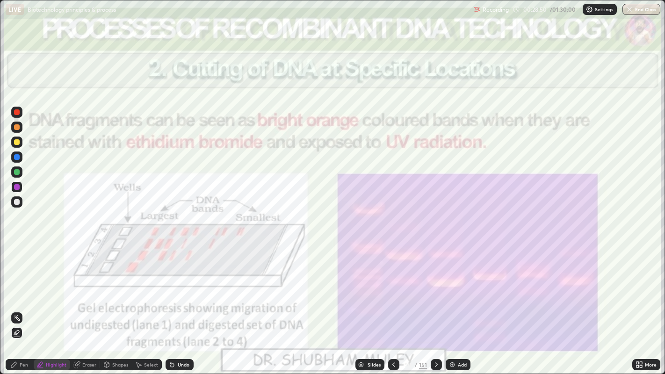
click at [436, 304] on div at bounding box center [436, 364] width 11 height 11
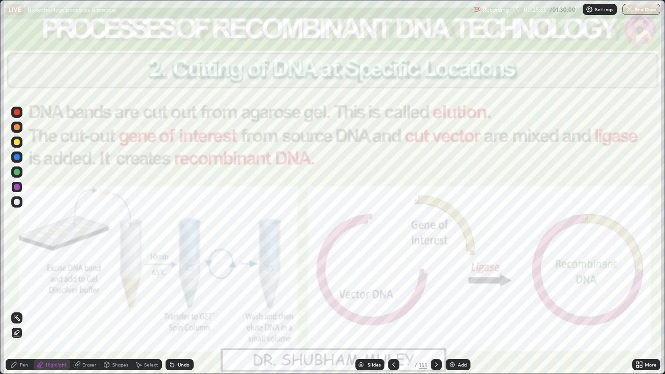
click at [459, 304] on div "Add" at bounding box center [458, 364] width 25 height 11
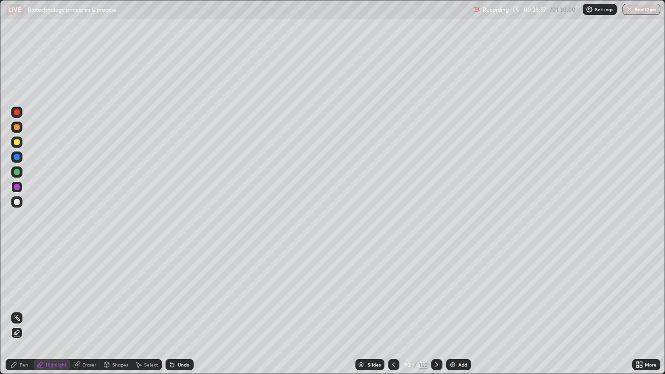
click at [16, 189] on div at bounding box center [17, 187] width 6 height 6
click at [19, 202] on div at bounding box center [17, 202] width 6 height 6
click at [439, 304] on div at bounding box center [436, 364] width 11 height 11
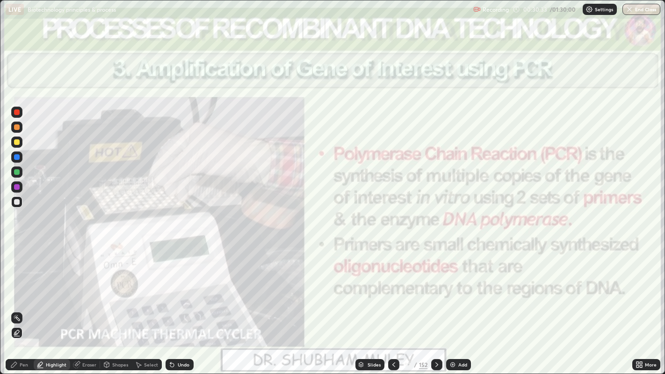
click at [16, 113] on div at bounding box center [17, 113] width 6 height 6
click at [436, 304] on icon at bounding box center [437, 365] width 3 height 5
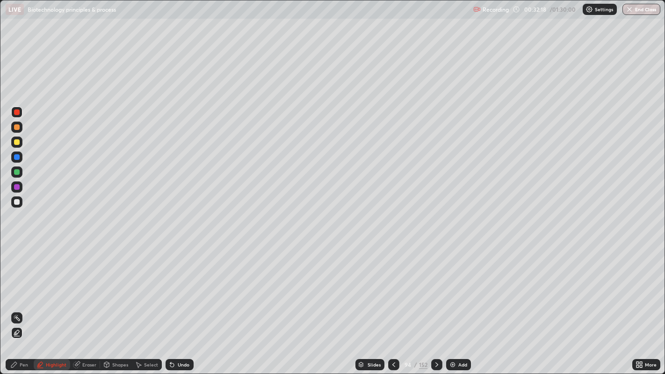
click at [20, 304] on div "Pen" at bounding box center [20, 364] width 28 height 11
click at [12, 203] on div at bounding box center [16, 202] width 11 height 11
click at [393, 304] on icon at bounding box center [393, 364] width 7 height 7
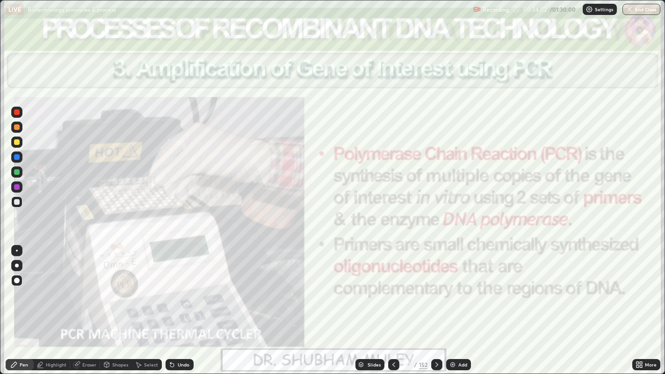
click at [434, 304] on icon at bounding box center [436, 364] width 7 height 7
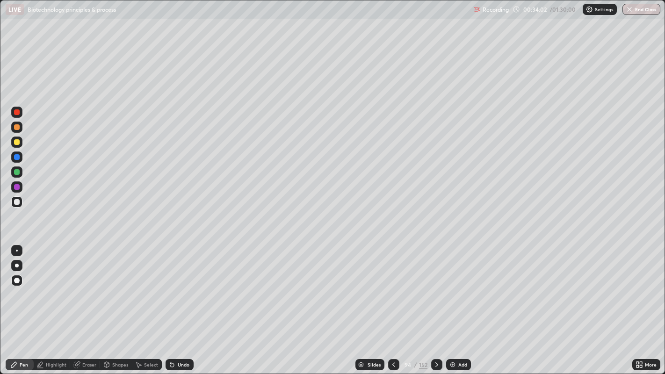
click at [437, 304] on div at bounding box center [436, 364] width 11 height 11
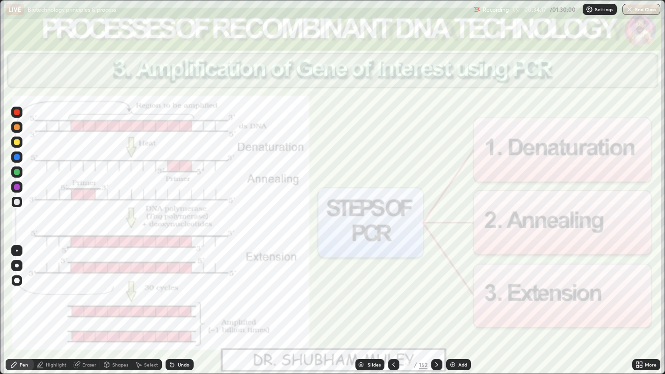
click at [435, 304] on icon at bounding box center [436, 364] width 7 height 7
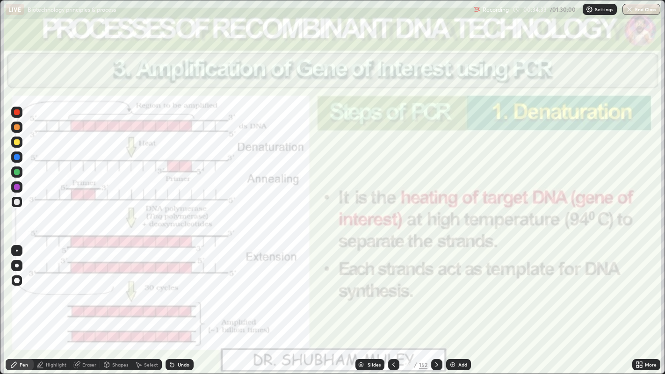
click at [433, 304] on icon at bounding box center [436, 364] width 7 height 7
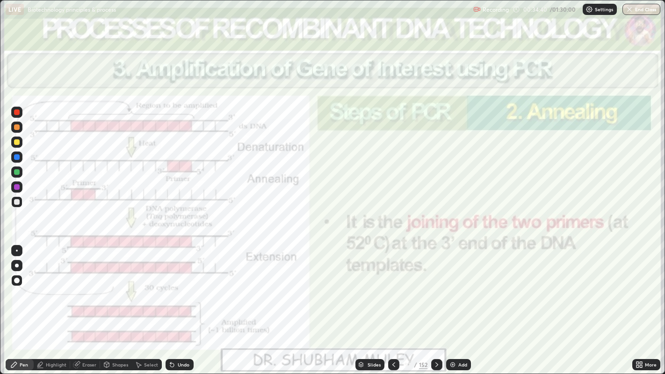
click at [395, 304] on icon at bounding box center [393, 364] width 7 height 7
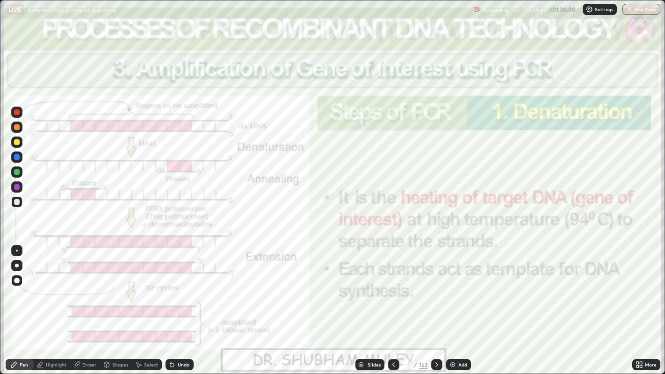
click at [398, 304] on div at bounding box center [393, 365] width 11 height 19
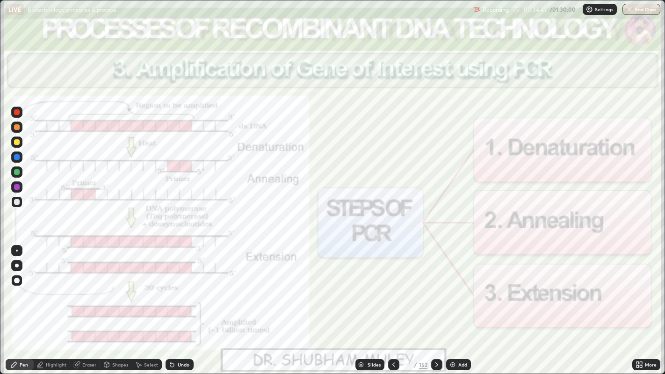
click at [396, 304] on div at bounding box center [393, 365] width 11 height 19
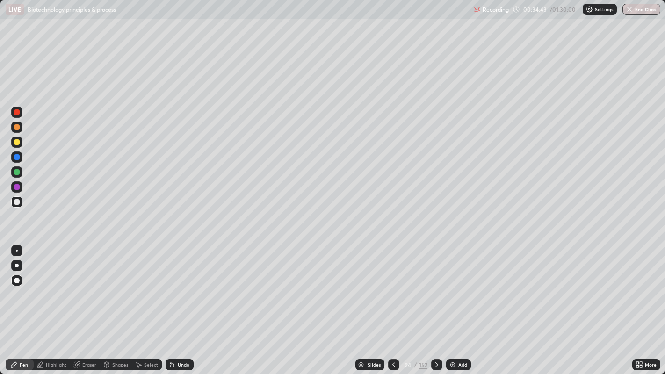
click at [16, 304] on icon at bounding box center [13, 364] width 7 height 7
click at [15, 125] on div at bounding box center [17, 127] width 6 height 6
click at [436, 304] on icon at bounding box center [436, 364] width 7 height 7
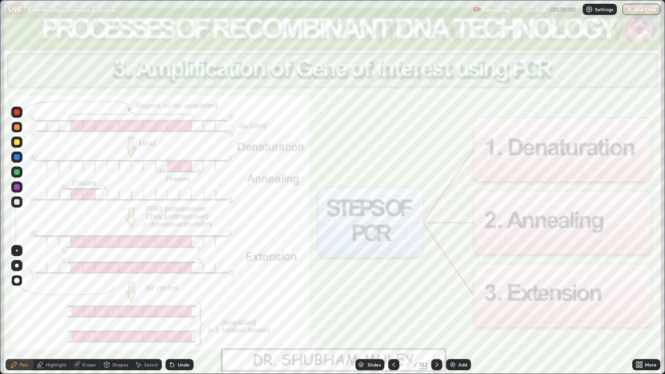
click at [440, 304] on div at bounding box center [436, 365] width 11 height 19
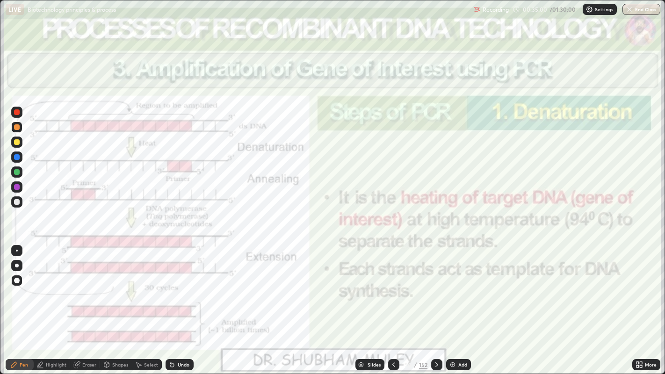
click at [436, 304] on icon at bounding box center [436, 364] width 7 height 7
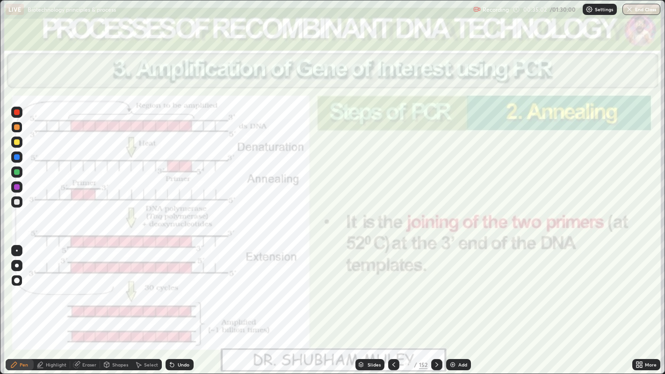
click at [436, 304] on icon at bounding box center [436, 364] width 7 height 7
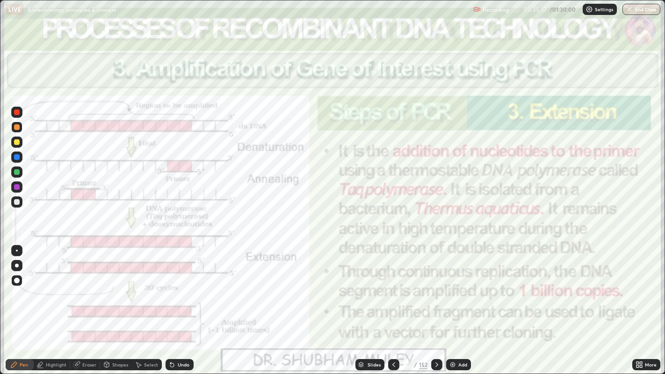
click at [453, 304] on img at bounding box center [452, 364] width 7 height 7
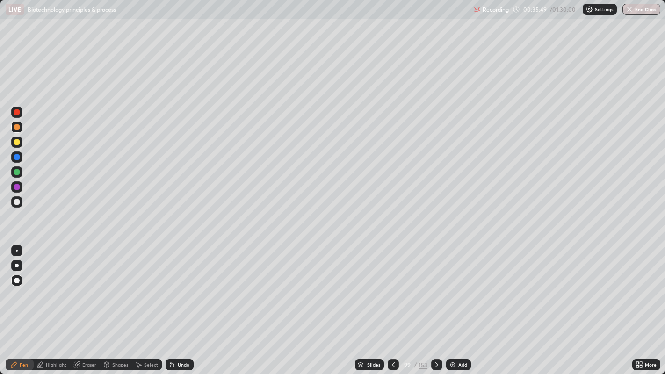
click at [17, 202] on div at bounding box center [17, 202] width 6 height 6
click at [16, 185] on div at bounding box center [17, 187] width 6 height 6
click at [18, 143] on div at bounding box center [17, 142] width 6 height 6
click at [17, 188] on div at bounding box center [17, 187] width 6 height 6
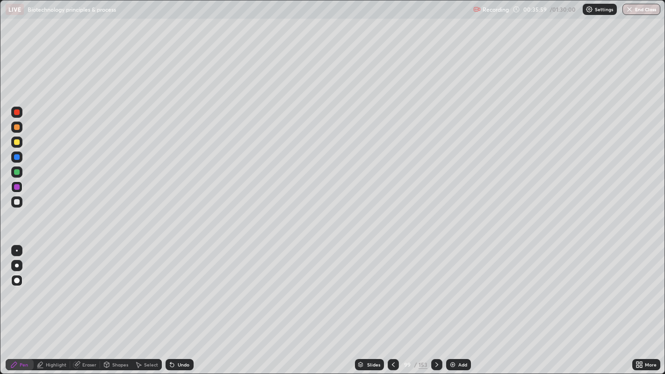
click at [16, 126] on div at bounding box center [17, 127] width 6 height 6
click at [17, 173] on div at bounding box center [17, 172] width 6 height 6
click at [15, 202] on div at bounding box center [17, 202] width 6 height 6
click at [15, 187] on div at bounding box center [17, 187] width 6 height 6
click at [15, 172] on div at bounding box center [17, 172] width 6 height 6
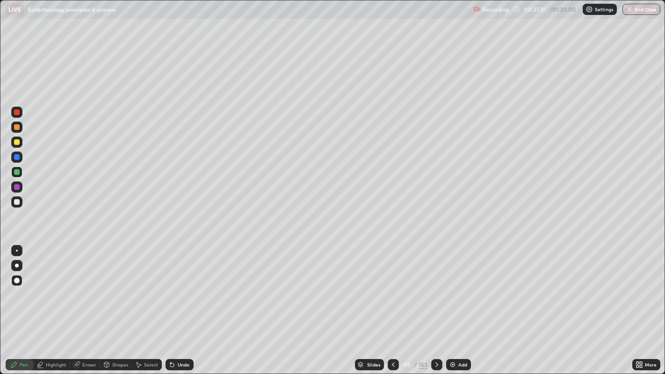
click at [17, 186] on div at bounding box center [17, 187] width 6 height 6
click at [17, 169] on div at bounding box center [17, 172] width 6 height 6
click at [16, 141] on div at bounding box center [17, 142] width 6 height 6
click at [456, 304] on div "Add" at bounding box center [458, 364] width 25 height 11
click at [18, 201] on div at bounding box center [17, 202] width 6 height 6
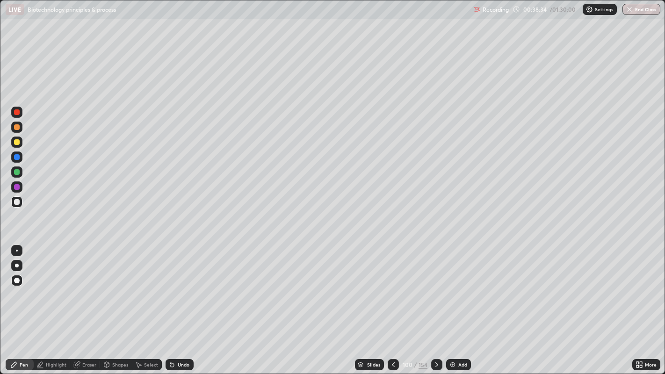
click at [14, 141] on div at bounding box center [17, 142] width 6 height 6
click at [16, 141] on div at bounding box center [17, 142] width 6 height 6
click at [15, 125] on div at bounding box center [17, 127] width 6 height 6
click at [455, 304] on img at bounding box center [452, 364] width 7 height 7
click at [16, 203] on div at bounding box center [17, 202] width 6 height 6
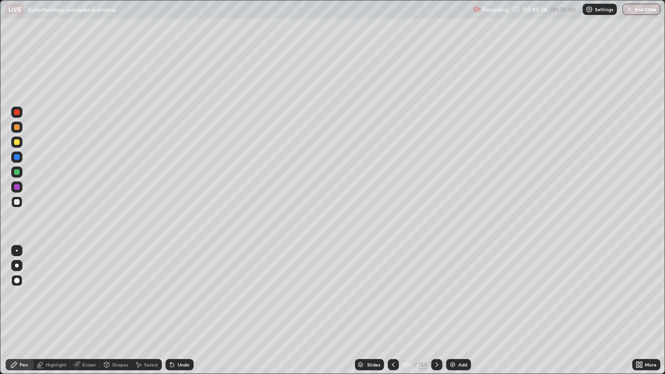
click at [392, 304] on icon at bounding box center [393, 365] width 3 height 5
click at [436, 304] on icon at bounding box center [436, 364] width 7 height 7
click at [437, 304] on icon at bounding box center [436, 364] width 7 height 7
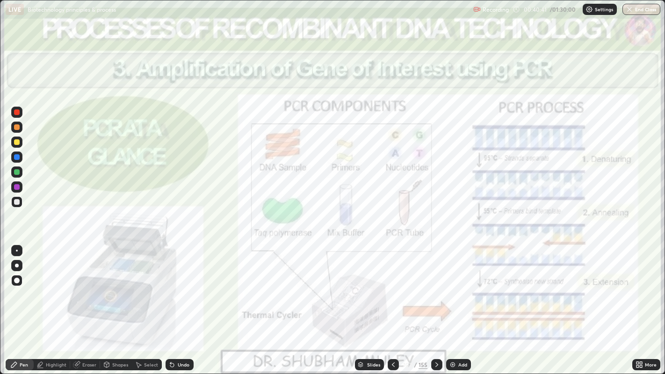
click at [436, 304] on icon at bounding box center [437, 365] width 3 height 5
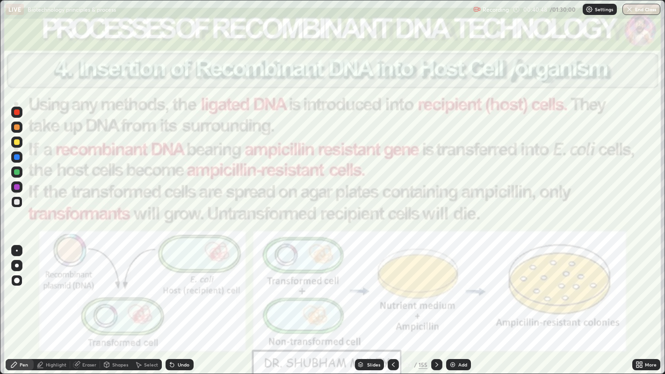
click at [436, 304] on icon at bounding box center [436, 364] width 7 height 7
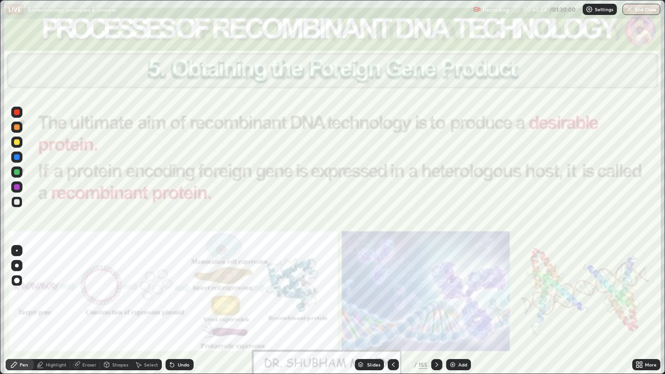
click at [391, 304] on div at bounding box center [393, 364] width 11 height 11
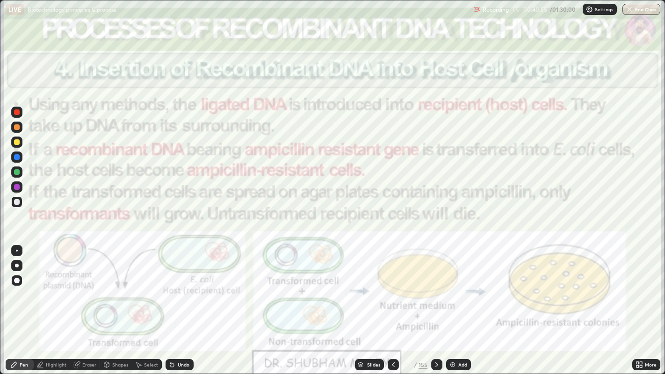
click at [456, 304] on img at bounding box center [452, 364] width 7 height 7
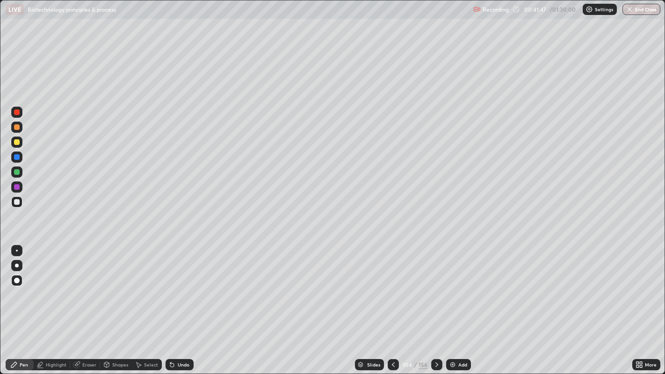
click at [15, 286] on div at bounding box center [16, 280] width 11 height 11
click at [15, 186] on div at bounding box center [17, 187] width 6 height 6
click at [16, 203] on div at bounding box center [17, 202] width 6 height 6
click at [15, 157] on div at bounding box center [17, 157] width 6 height 6
click at [18, 172] on div at bounding box center [17, 172] width 6 height 6
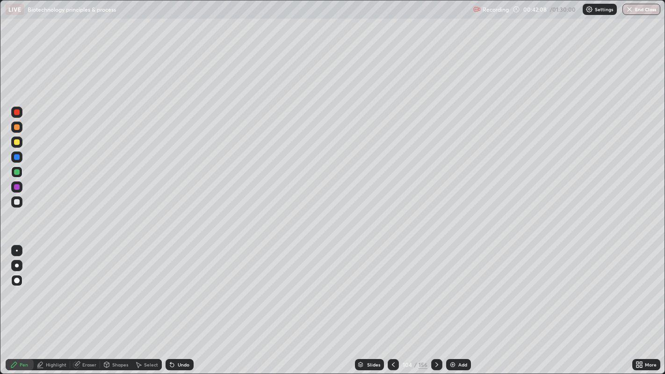
click at [16, 202] on div at bounding box center [17, 202] width 6 height 6
click at [178, 304] on div "Undo" at bounding box center [184, 365] width 12 height 5
click at [183, 304] on div "Undo" at bounding box center [180, 364] width 28 height 11
click at [16, 142] on div at bounding box center [17, 142] width 6 height 6
click at [19, 157] on div at bounding box center [17, 157] width 6 height 6
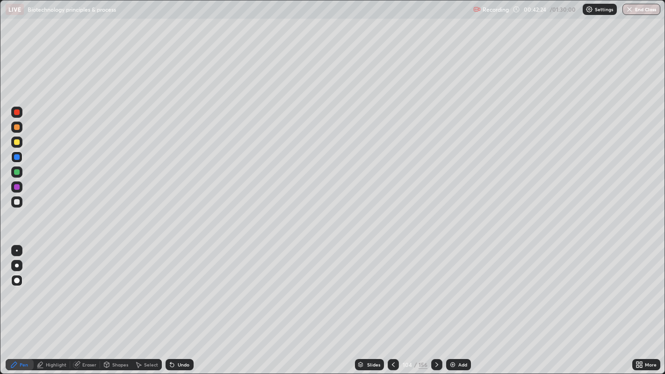
click at [17, 175] on div at bounding box center [17, 172] width 6 height 6
click at [16, 127] on div at bounding box center [17, 127] width 6 height 6
click at [18, 202] on div at bounding box center [17, 202] width 6 height 6
click at [17, 205] on div at bounding box center [16, 202] width 11 height 11
click at [19, 197] on div at bounding box center [16, 202] width 11 height 11
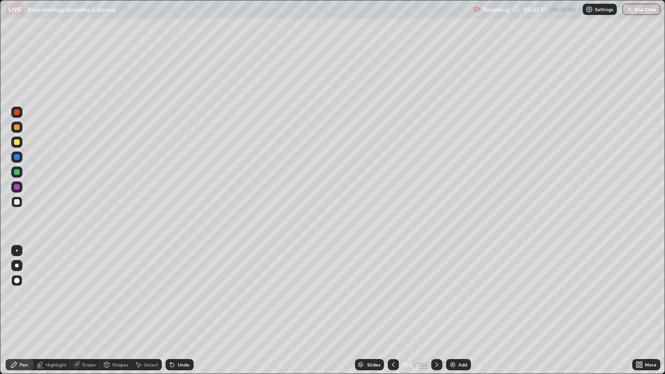
click at [15, 185] on div at bounding box center [17, 187] width 6 height 6
click at [18, 200] on div at bounding box center [17, 202] width 6 height 6
click at [450, 304] on img at bounding box center [452, 364] width 7 height 7
click at [17, 281] on div at bounding box center [17, 281] width 6 height 6
click at [392, 304] on div at bounding box center [393, 364] width 11 height 11
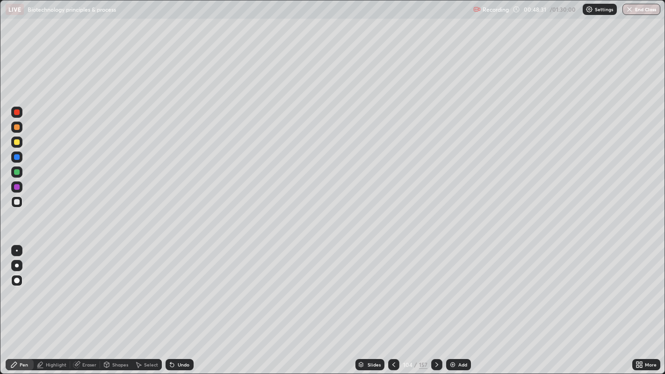
click at [393, 304] on icon at bounding box center [393, 364] width 7 height 7
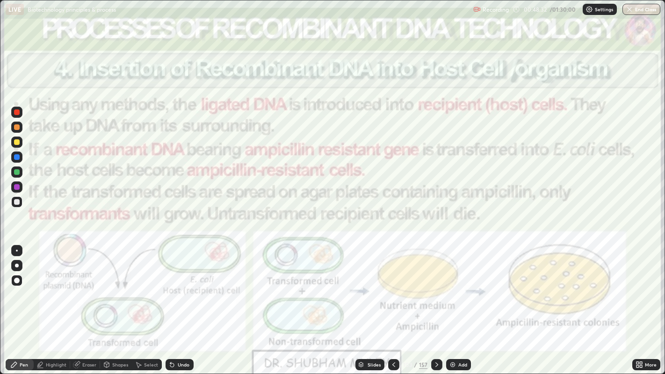
click at [457, 304] on div "Add" at bounding box center [458, 364] width 25 height 11
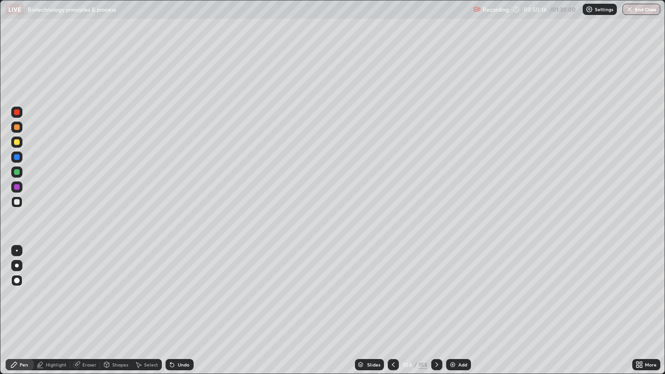
click at [448, 304] on div "Add" at bounding box center [458, 364] width 25 height 11
click at [434, 304] on div at bounding box center [436, 364] width 11 height 11
click at [437, 304] on icon at bounding box center [437, 365] width 3 height 5
click at [436, 304] on icon at bounding box center [436, 364] width 7 height 7
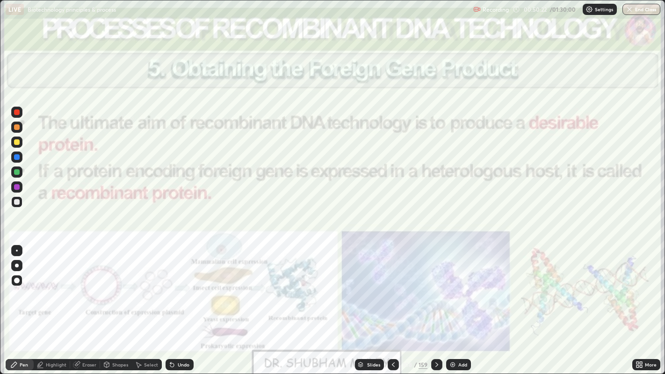
click at [436, 304] on icon at bounding box center [436, 364] width 7 height 7
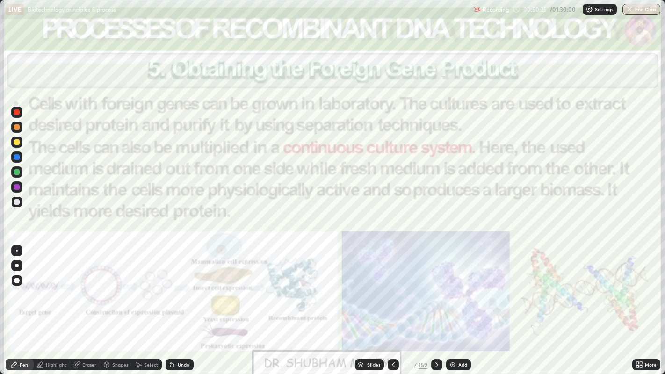
click at [390, 304] on div at bounding box center [393, 364] width 11 height 11
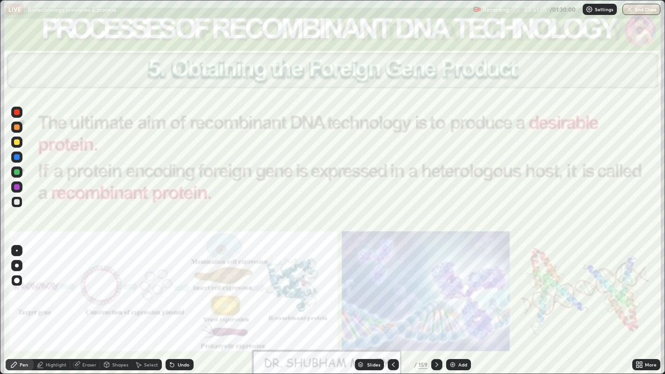
click at [436, 304] on icon at bounding box center [436, 364] width 7 height 7
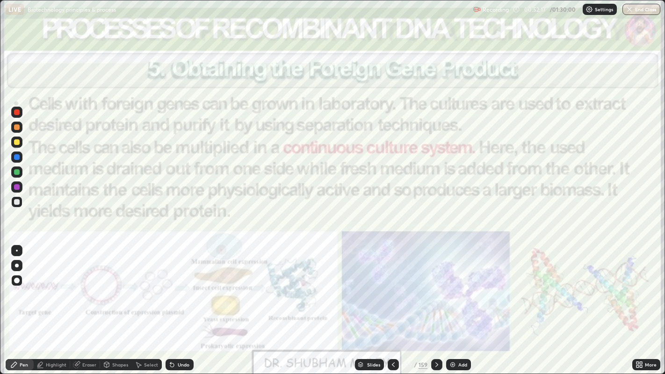
click at [436, 304] on icon at bounding box center [436, 364] width 7 height 7
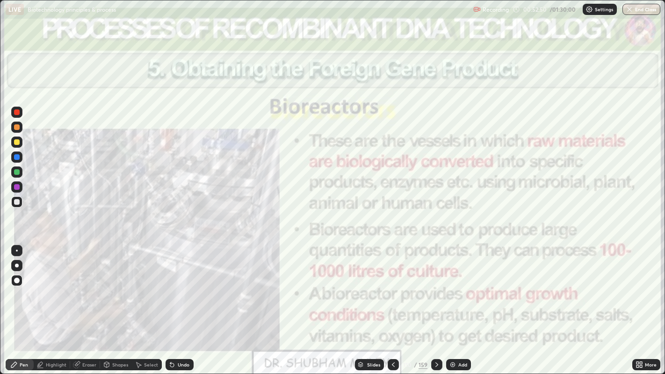
click at [437, 304] on icon at bounding box center [437, 365] width 3 height 5
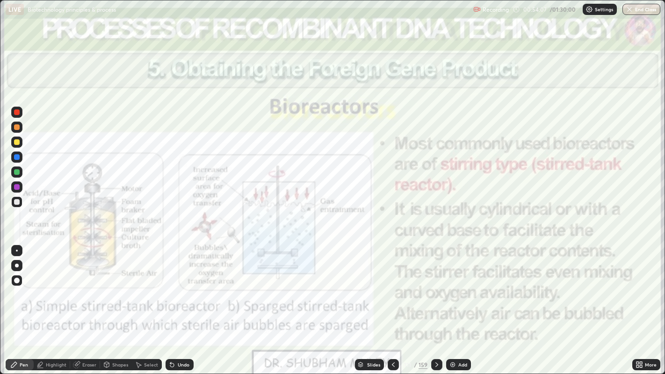
click at [435, 304] on icon at bounding box center [436, 364] width 7 height 7
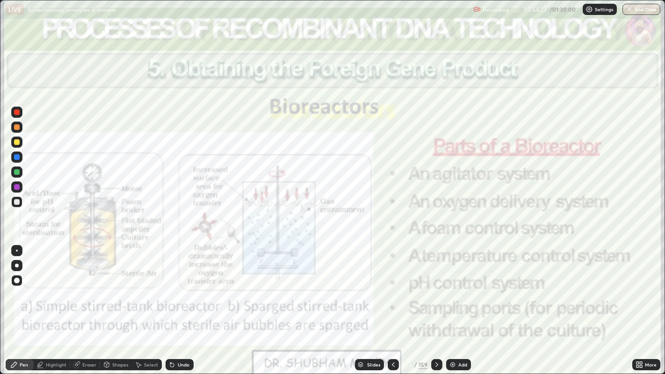
click at [436, 304] on icon at bounding box center [436, 364] width 7 height 7
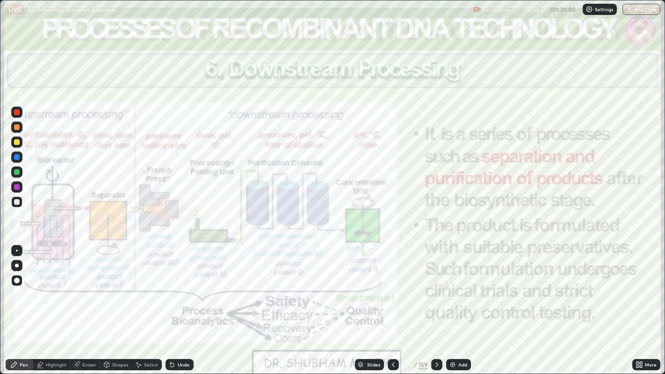
click at [436, 304] on icon at bounding box center [436, 364] width 7 height 7
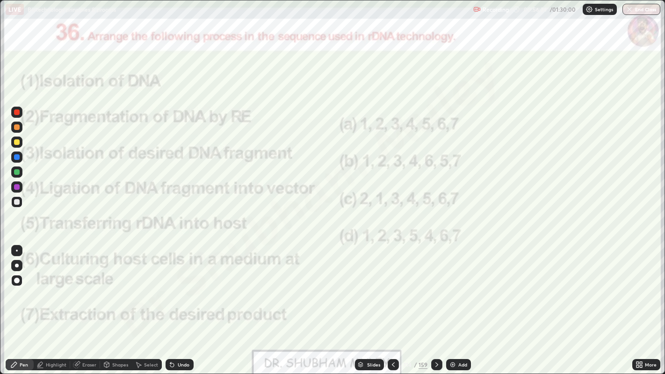
click at [392, 304] on icon at bounding box center [393, 365] width 3 height 5
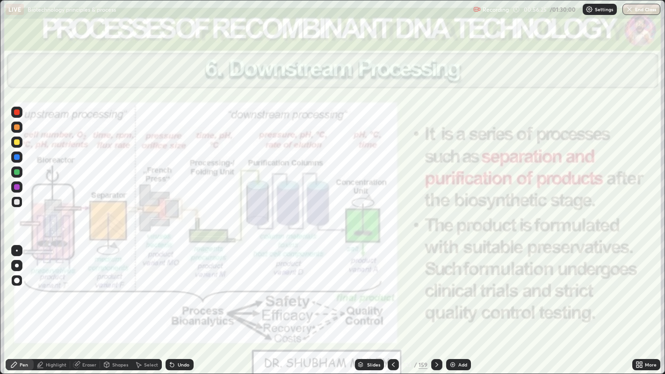
click at [459, 304] on div "Add" at bounding box center [458, 364] width 25 height 11
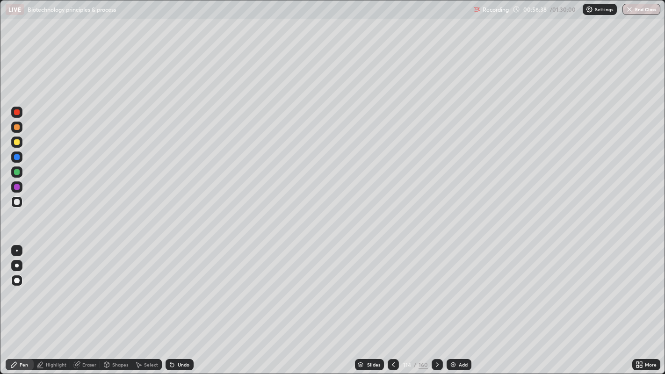
click at [396, 304] on div at bounding box center [393, 364] width 11 height 11
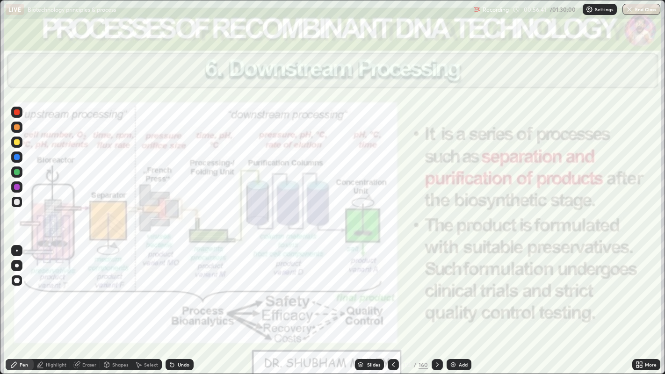
click at [436, 304] on icon at bounding box center [437, 364] width 7 height 7
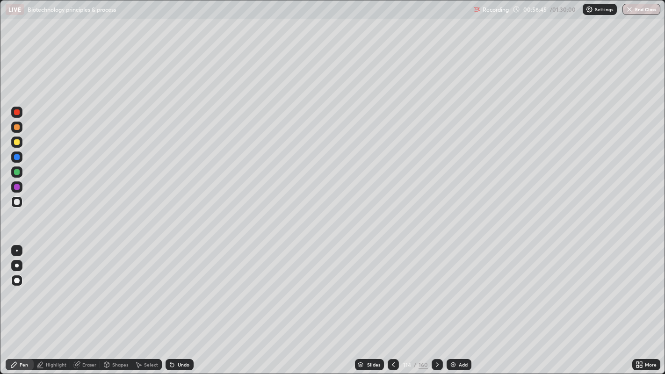
click at [442, 304] on div at bounding box center [437, 364] width 11 height 11
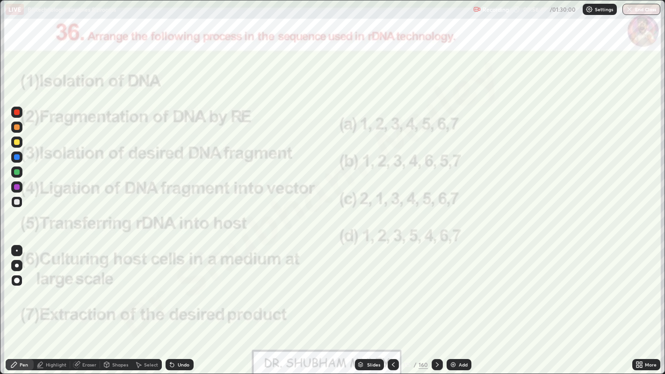
click at [369, 304] on div "Slides" at bounding box center [369, 364] width 29 height 11
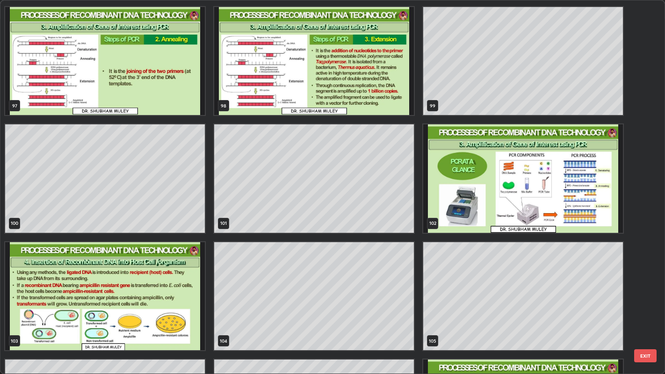
scroll to position [3750, 0]
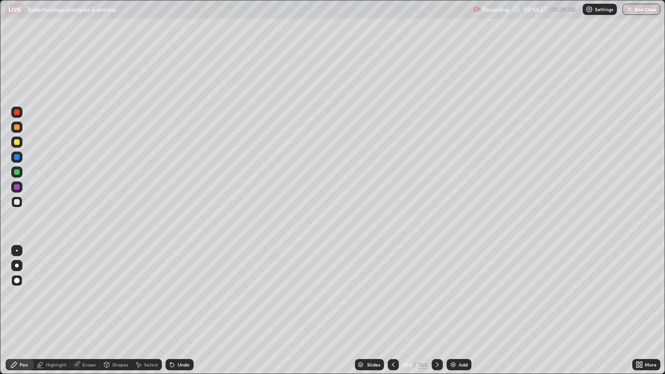
click at [369, 304] on div "Slides" at bounding box center [373, 365] width 13 height 5
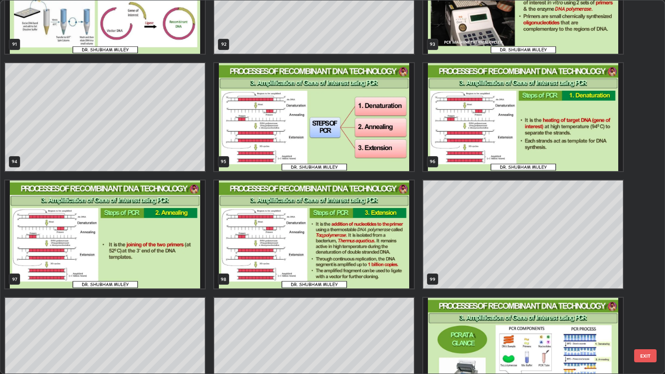
scroll to position [3589, 0]
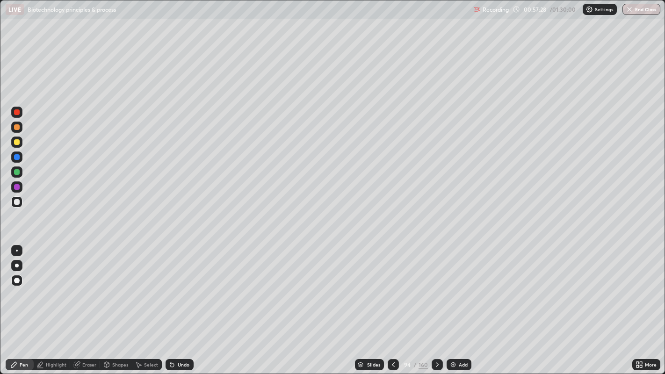
click at [51, 304] on div "Highlight" at bounding box center [56, 365] width 21 height 5
click at [85, 304] on div "Eraser" at bounding box center [89, 365] width 14 height 5
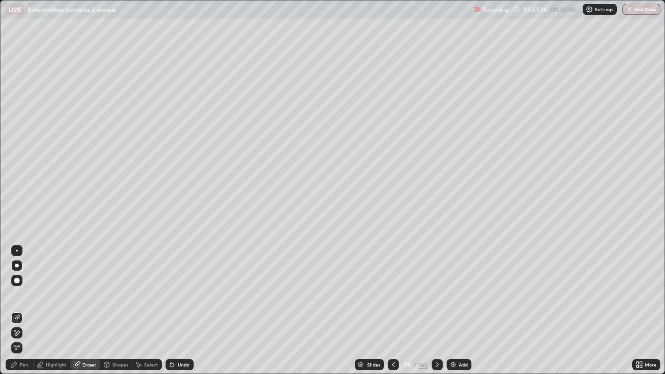
click at [19, 304] on div "Pen" at bounding box center [20, 364] width 28 height 11
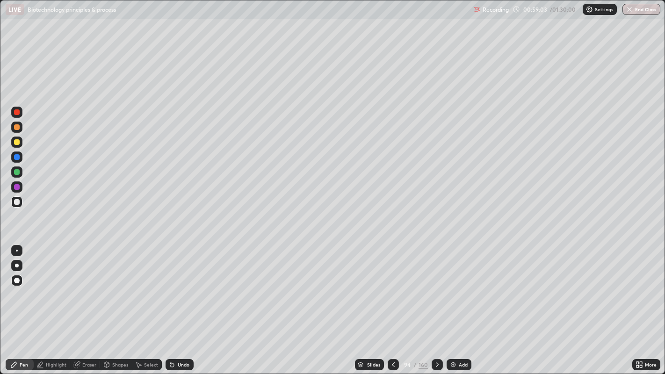
click at [373, 304] on div "Slides" at bounding box center [369, 364] width 29 height 11
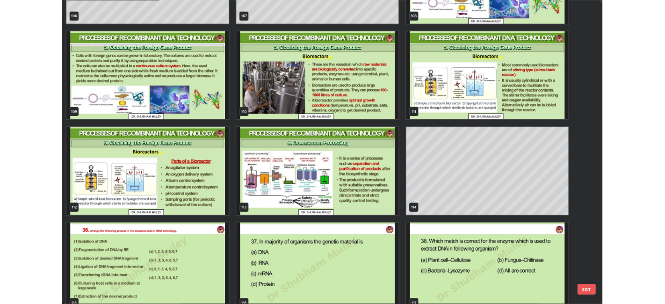
scroll to position [4223, 0]
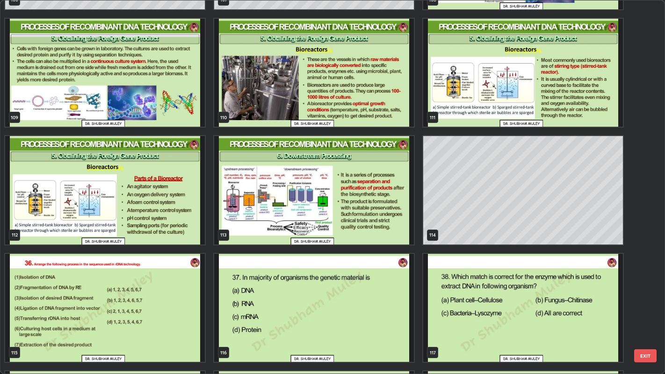
click at [187, 304] on img "grid" at bounding box center [105, 308] width 200 height 108
click at [188, 304] on img "grid" at bounding box center [105, 308] width 200 height 108
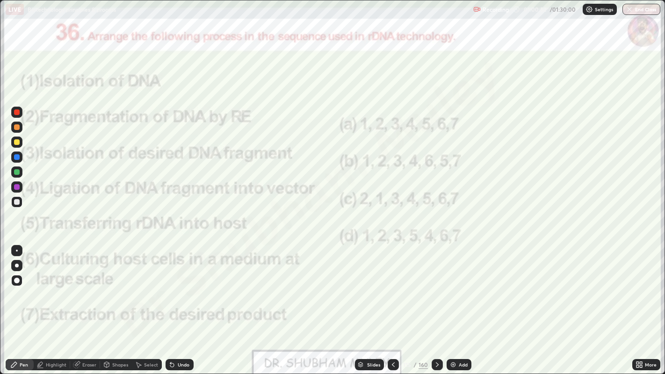
click at [435, 304] on icon at bounding box center [437, 364] width 7 height 7
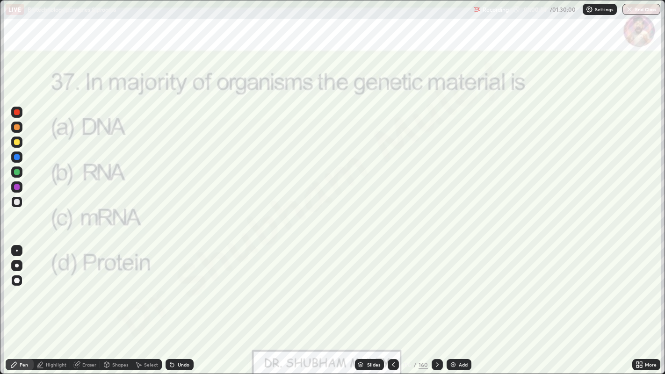
click at [393, 304] on icon at bounding box center [393, 364] width 7 height 7
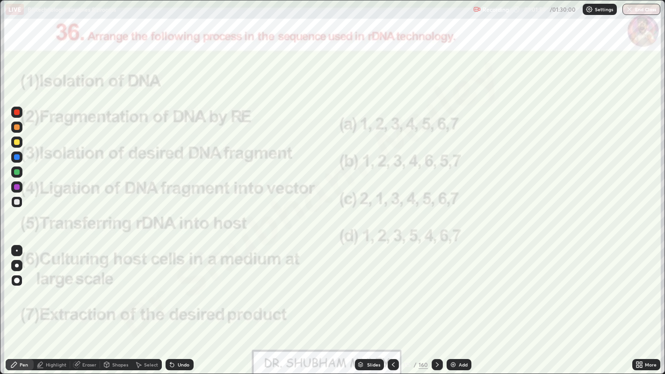
click at [437, 304] on div at bounding box center [437, 364] width 11 height 11
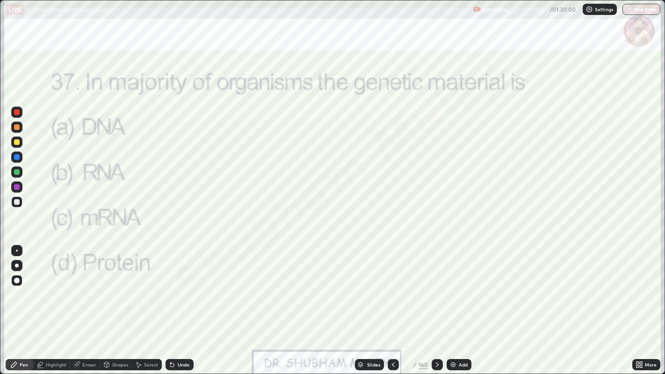
click at [436, 304] on icon at bounding box center [437, 364] width 7 height 7
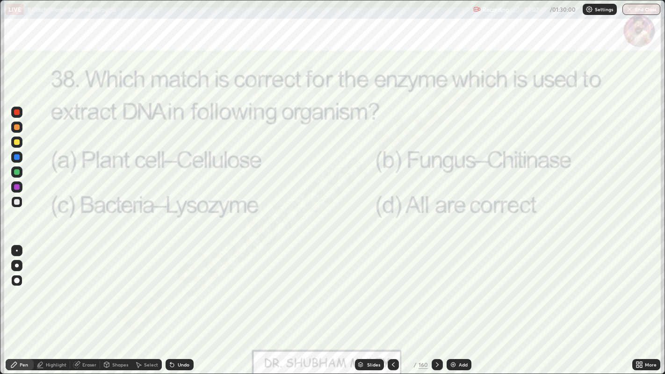
click at [436, 304] on icon at bounding box center [437, 364] width 7 height 7
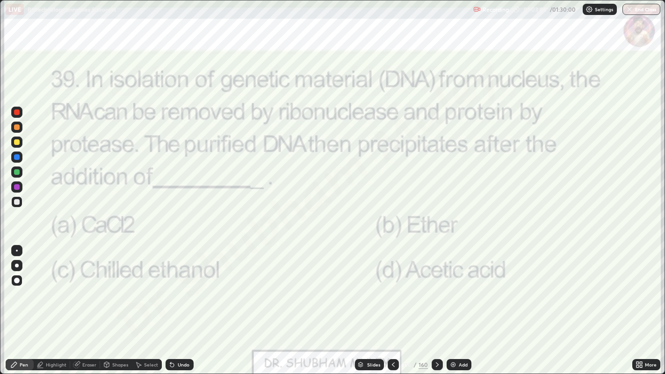
click at [435, 304] on icon at bounding box center [437, 364] width 7 height 7
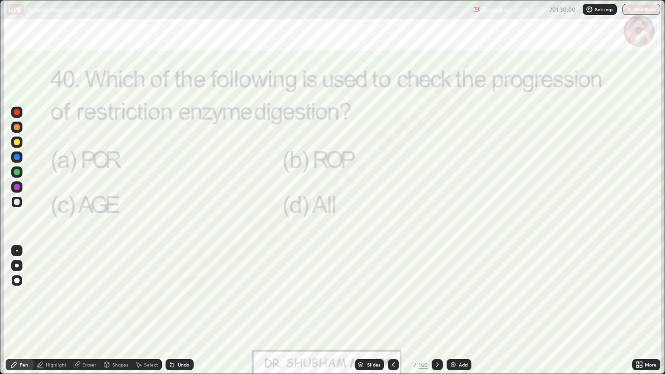
click at [437, 304] on icon at bounding box center [437, 364] width 7 height 7
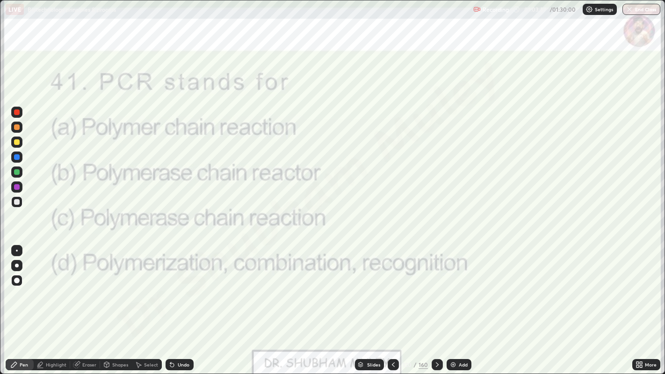
click at [436, 304] on icon at bounding box center [437, 365] width 3 height 5
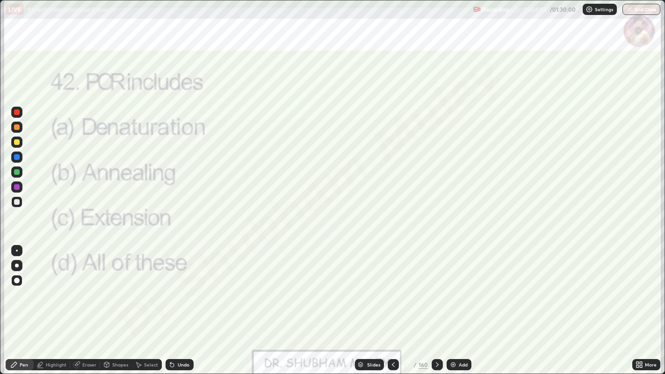
click at [436, 304] on icon at bounding box center [437, 364] width 7 height 7
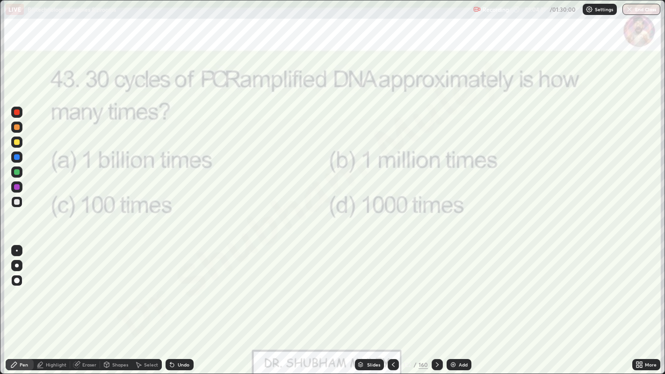
click at [436, 304] on icon at bounding box center [437, 364] width 7 height 7
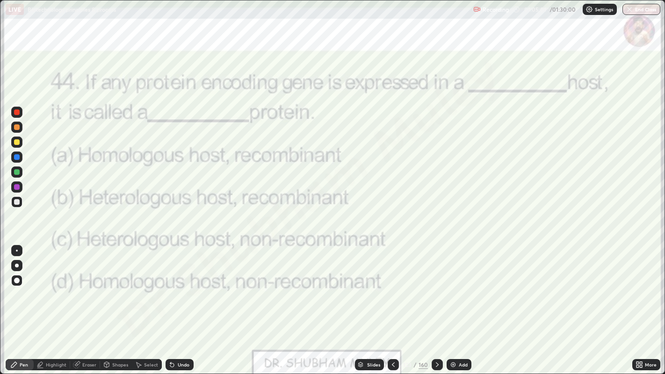
click at [436, 304] on icon at bounding box center [437, 364] width 7 height 7
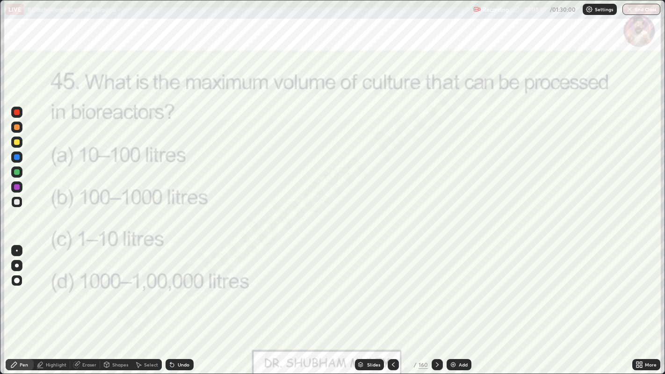
click at [436, 304] on icon at bounding box center [437, 364] width 7 height 7
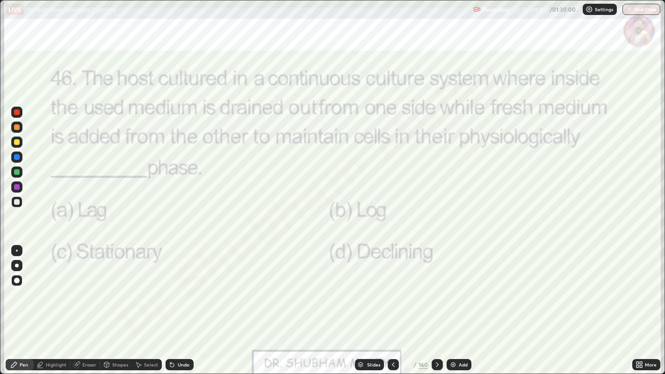
click at [436, 304] on icon at bounding box center [437, 364] width 7 height 7
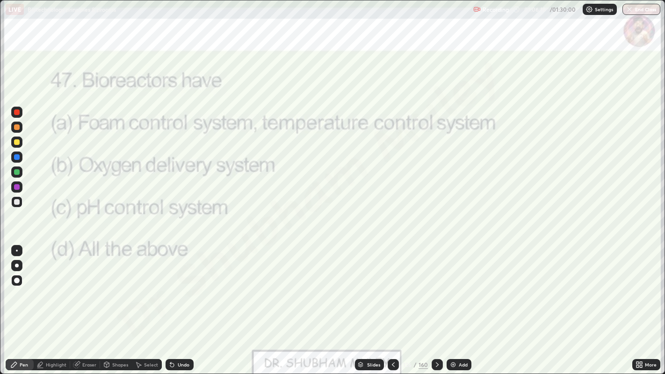
click at [435, 304] on icon at bounding box center [437, 364] width 7 height 7
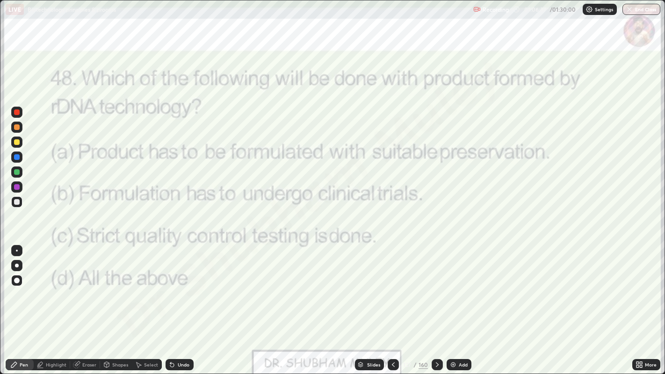
click at [435, 304] on icon at bounding box center [437, 364] width 7 height 7
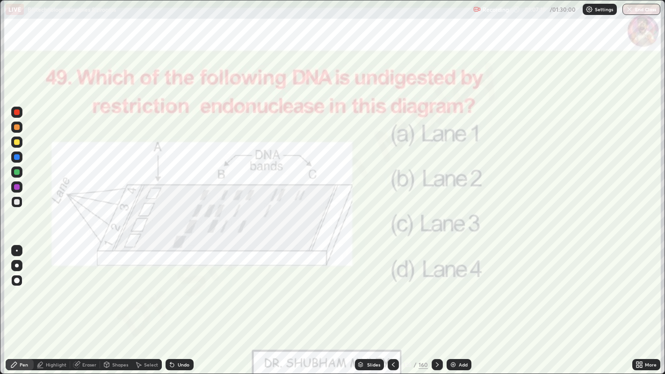
click at [436, 304] on icon at bounding box center [437, 364] width 7 height 7
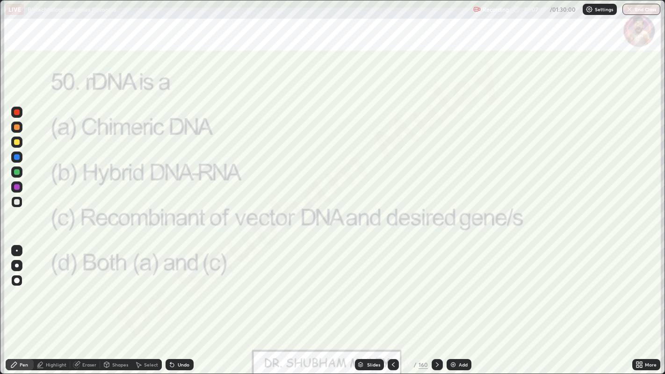
click at [436, 304] on icon at bounding box center [437, 364] width 7 height 7
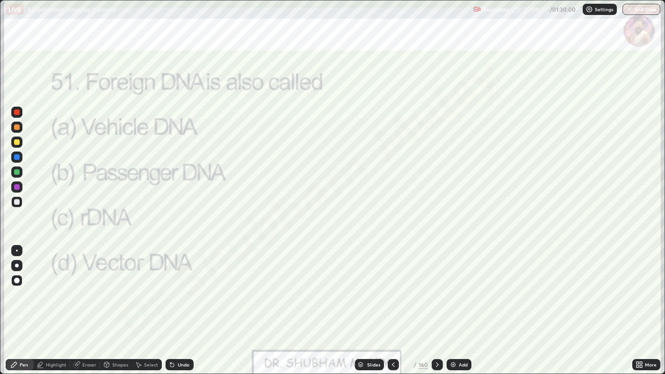
click at [438, 304] on icon at bounding box center [437, 364] width 7 height 7
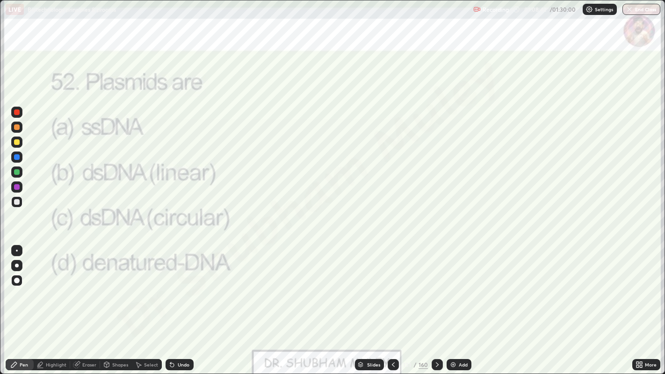
click at [436, 304] on icon at bounding box center [437, 364] width 7 height 7
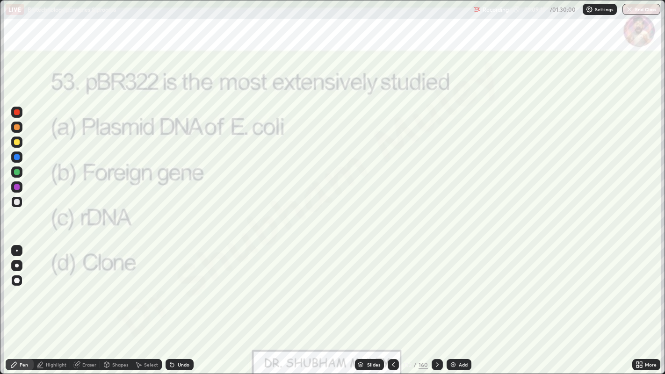
click at [438, 304] on icon at bounding box center [437, 364] width 7 height 7
click at [434, 304] on icon at bounding box center [437, 364] width 7 height 7
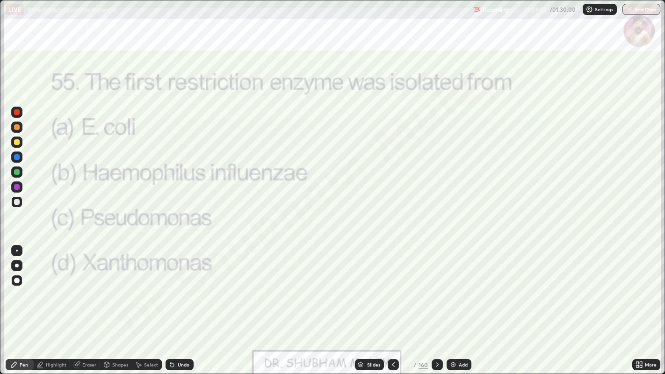
click at [436, 304] on icon at bounding box center [437, 364] width 7 height 7
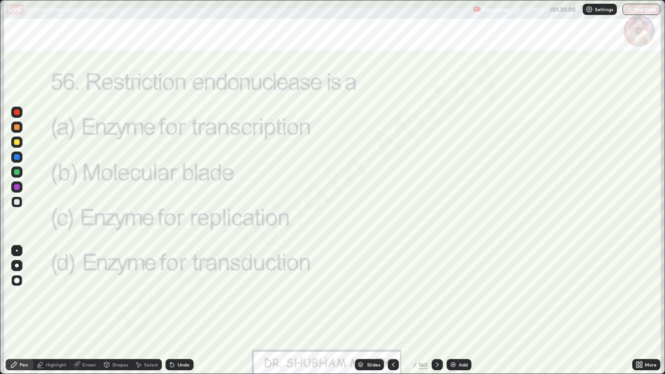
click at [436, 304] on icon at bounding box center [437, 364] width 7 height 7
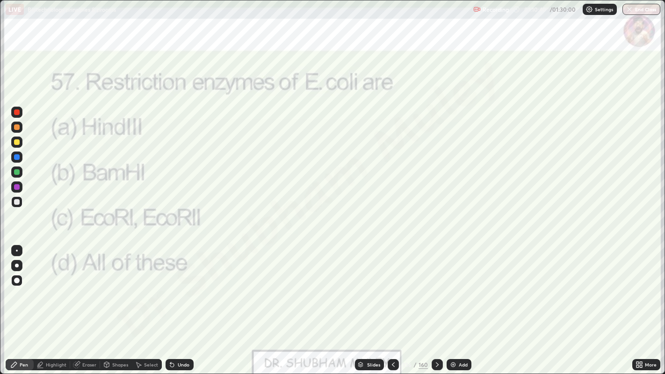
click at [437, 304] on icon at bounding box center [437, 365] width 3 height 5
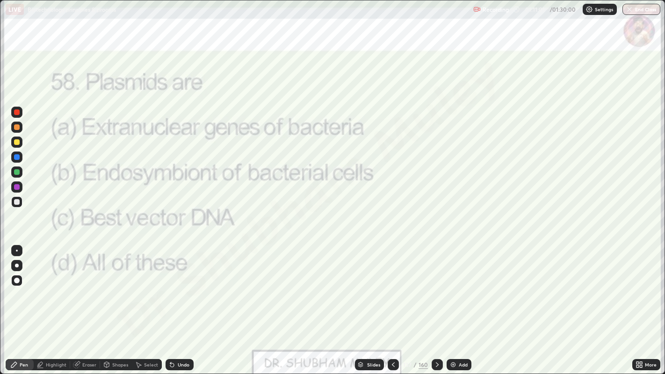
click at [436, 304] on icon at bounding box center [437, 364] width 7 height 7
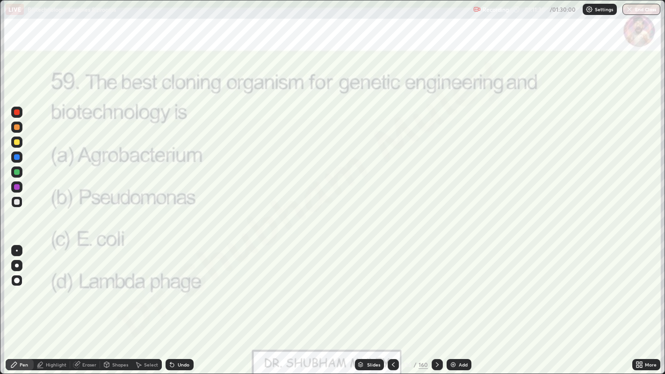
click at [438, 304] on icon at bounding box center [437, 364] width 7 height 7
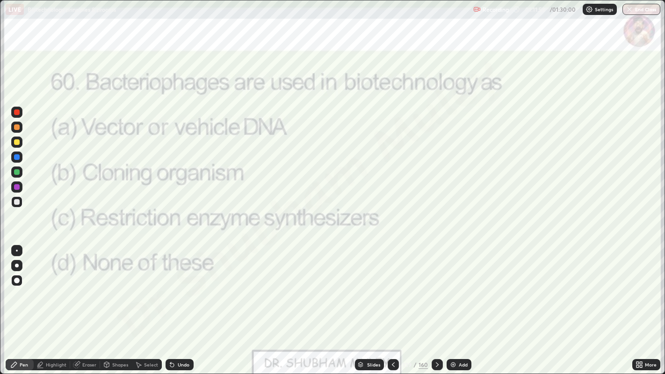
click at [436, 304] on icon at bounding box center [437, 364] width 7 height 7
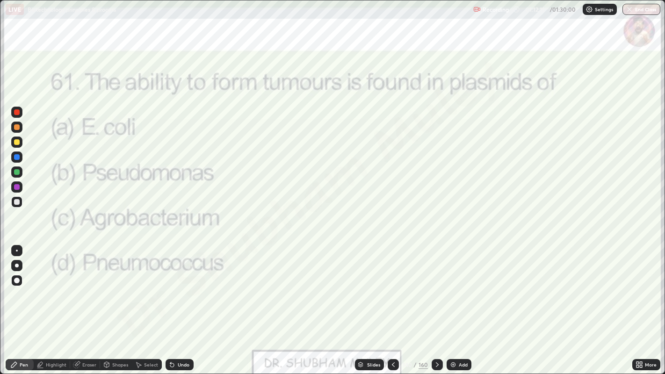
click at [438, 304] on icon at bounding box center [437, 364] width 7 height 7
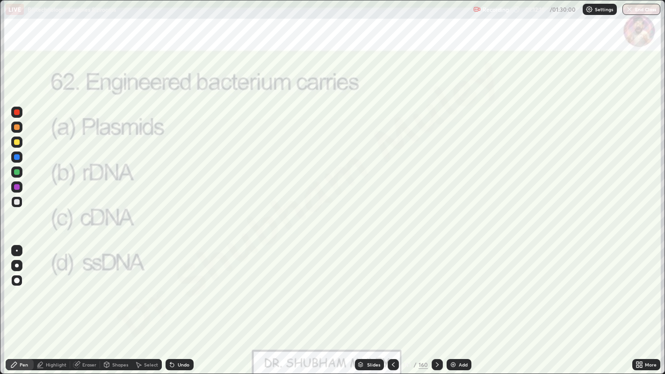
click at [394, 304] on icon at bounding box center [393, 364] width 7 height 7
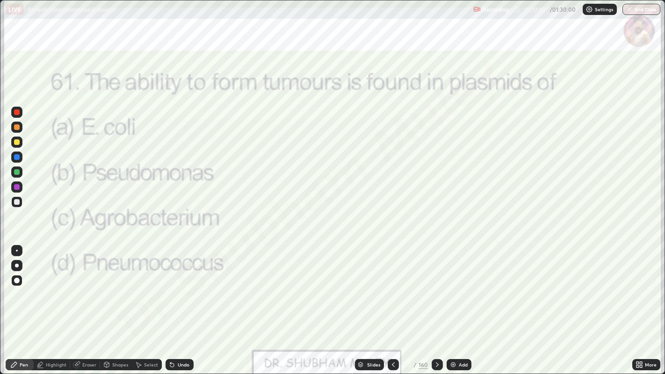
click at [436, 304] on icon at bounding box center [437, 364] width 7 height 7
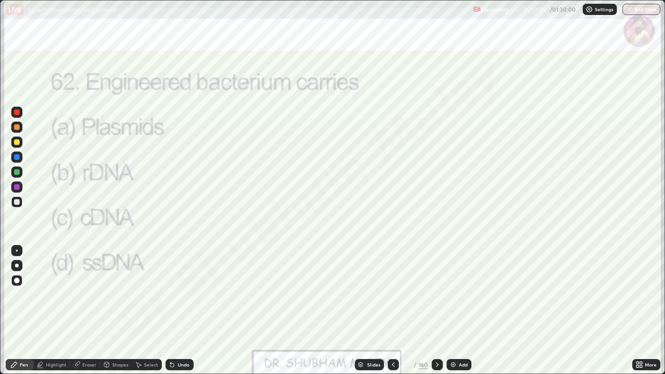
click at [436, 304] on icon at bounding box center [437, 364] width 7 height 7
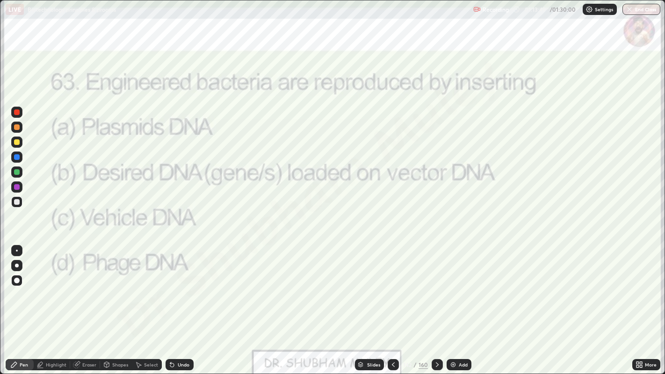
click at [432, 304] on div at bounding box center [437, 364] width 11 height 11
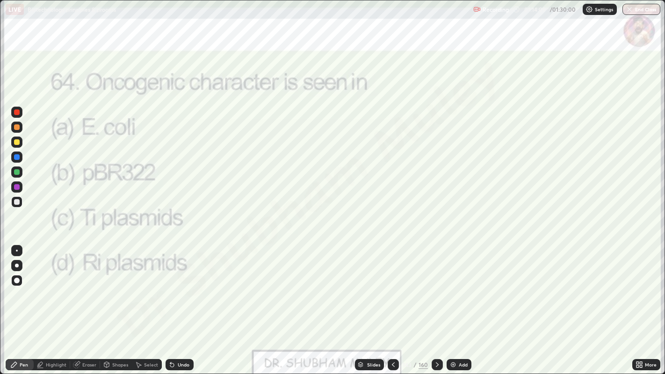
click at [436, 304] on icon at bounding box center [437, 364] width 7 height 7
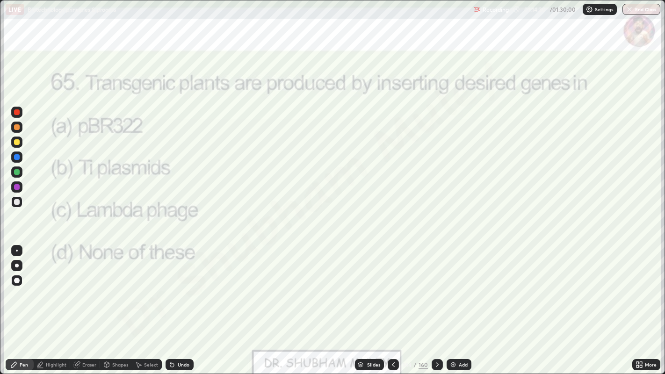
click at [436, 304] on icon at bounding box center [437, 364] width 7 height 7
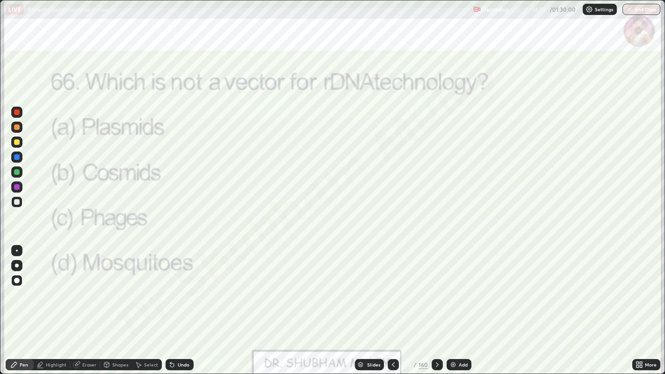
click at [436, 304] on icon at bounding box center [437, 364] width 7 height 7
click at [435, 304] on icon at bounding box center [437, 364] width 7 height 7
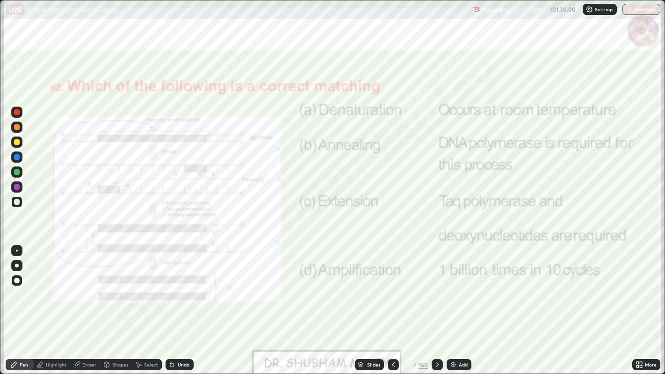
click at [434, 304] on icon at bounding box center [437, 364] width 7 height 7
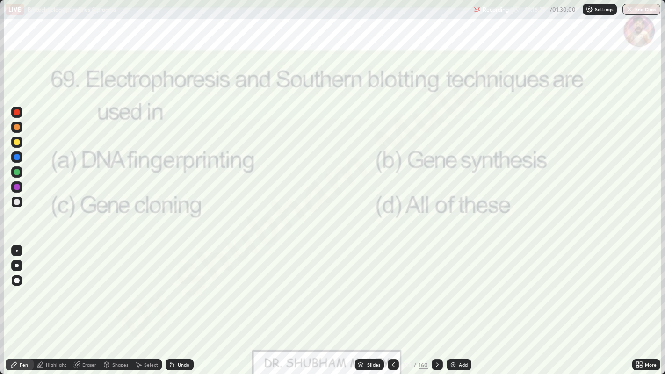
click at [436, 304] on icon at bounding box center [437, 365] width 3 height 5
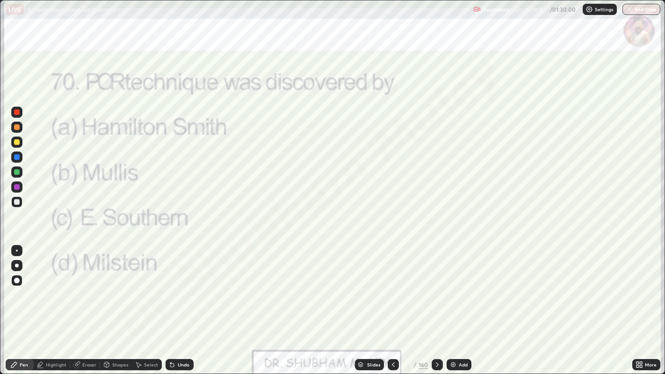
click at [638, 304] on icon at bounding box center [638, 367] width 2 height 2
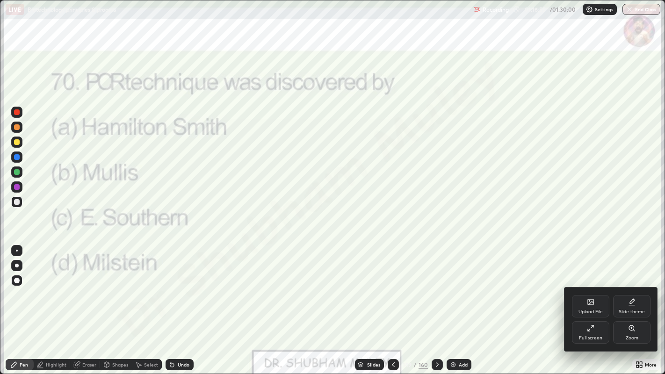
click at [594, 304] on div "Full screen" at bounding box center [590, 338] width 23 height 5
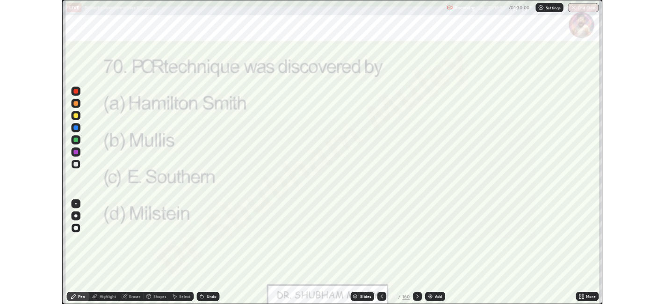
scroll to position [46496, 46134]
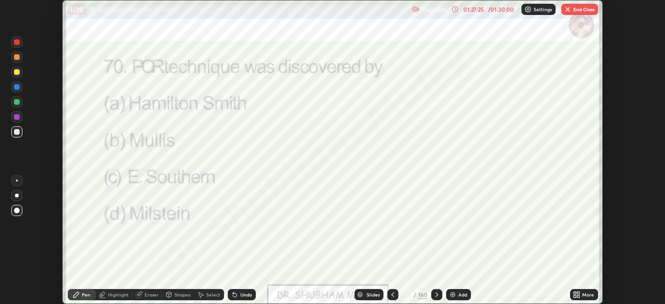
click at [567, 9] on img "button" at bounding box center [567, 9] width 7 height 7
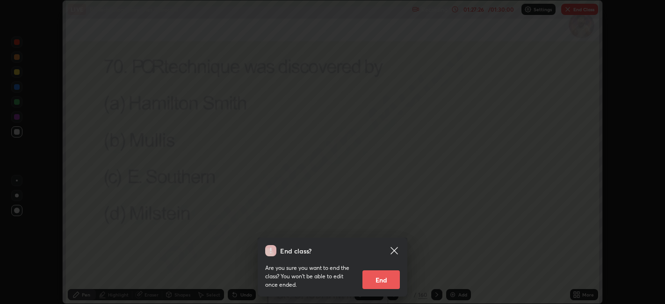
click at [383, 279] on button "End" at bounding box center [381, 280] width 37 height 19
